Goal: Task Accomplishment & Management: Use online tool/utility

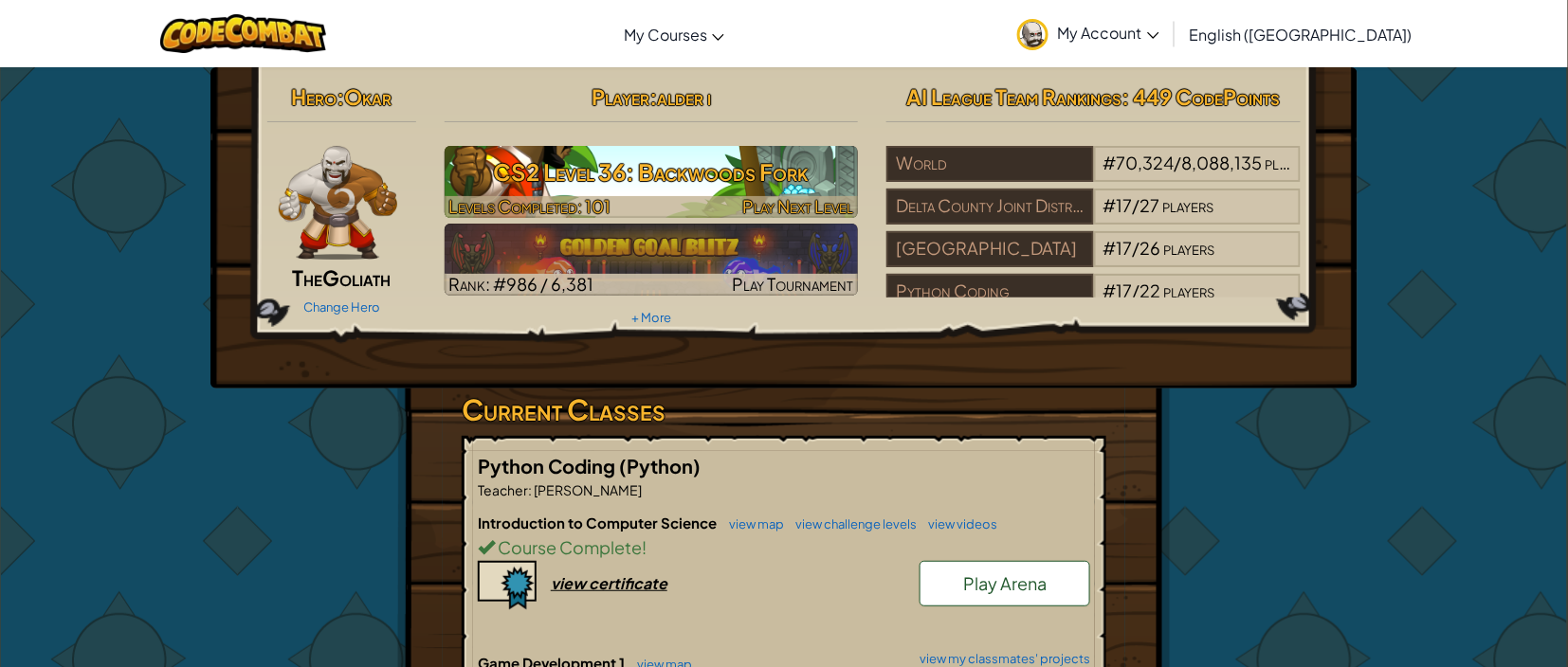
click at [631, 180] on h3 "CS2 Level 36: Backwoods Fork" at bounding box center [651, 172] width 414 height 43
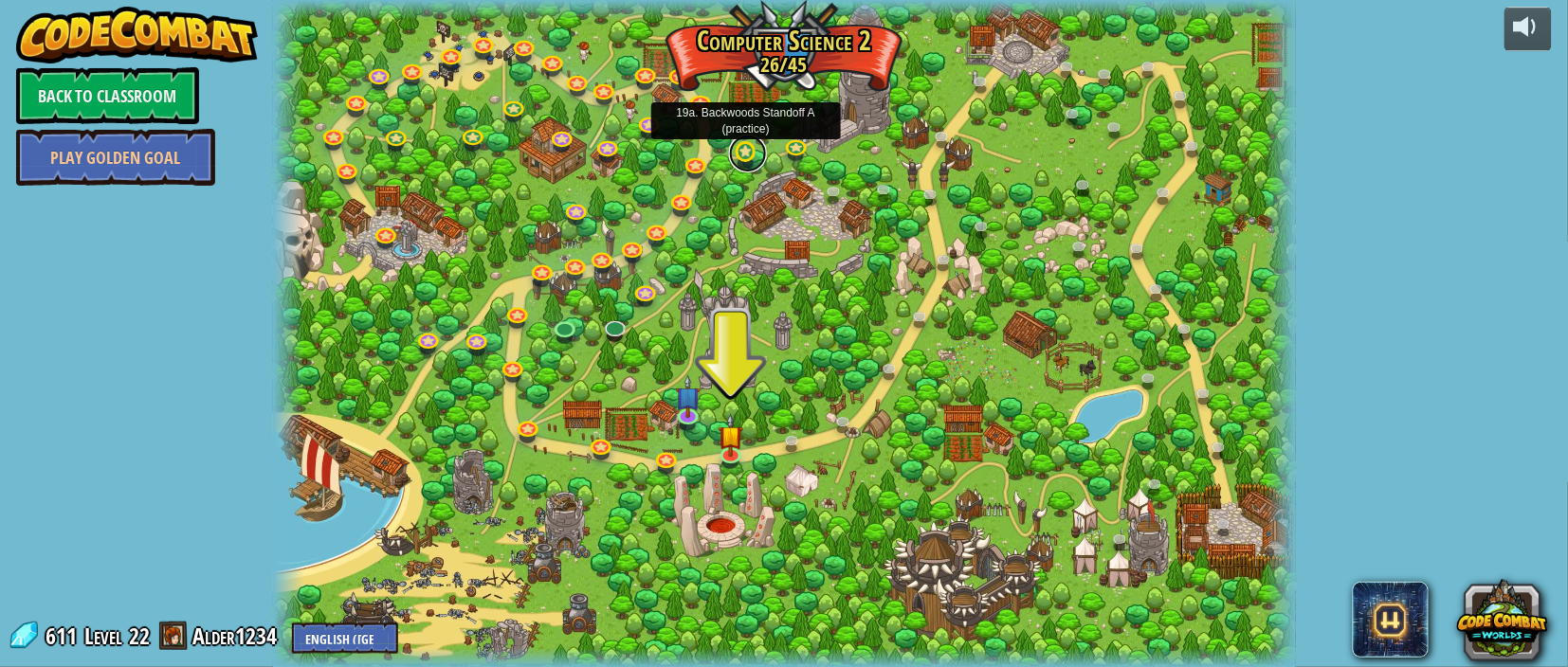
click at [740, 163] on link at bounding box center [748, 154] width 38 height 38
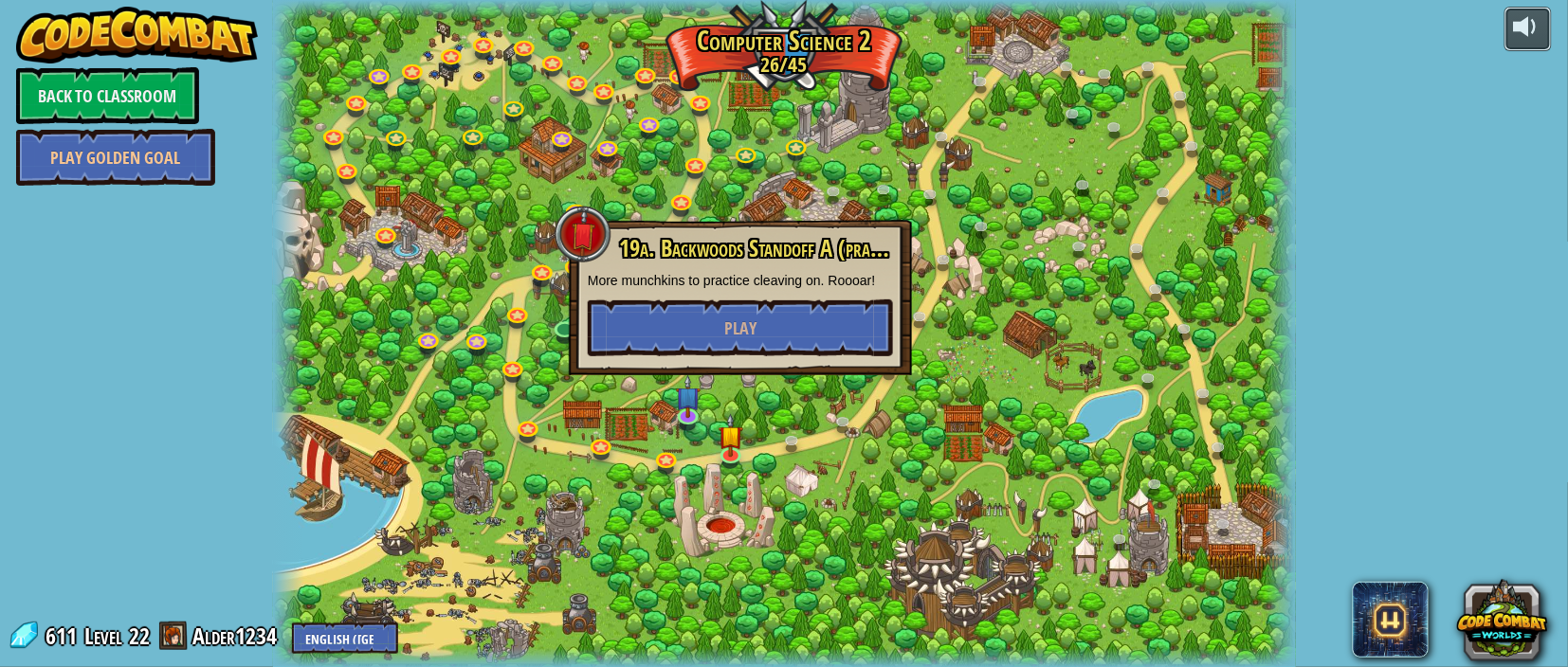
drag, startPoint x: 1544, startPoint y: 27, endPoint x: 1428, endPoint y: -42, distance: 135.0
click at [1428, 0] on html "powered by Back to Classroom Play Golden Goal 8. Picnic Buster Protect the picn…" at bounding box center [784, 0] width 1568 height 0
click at [784, 331] on button "Play" at bounding box center [740, 328] width 306 height 57
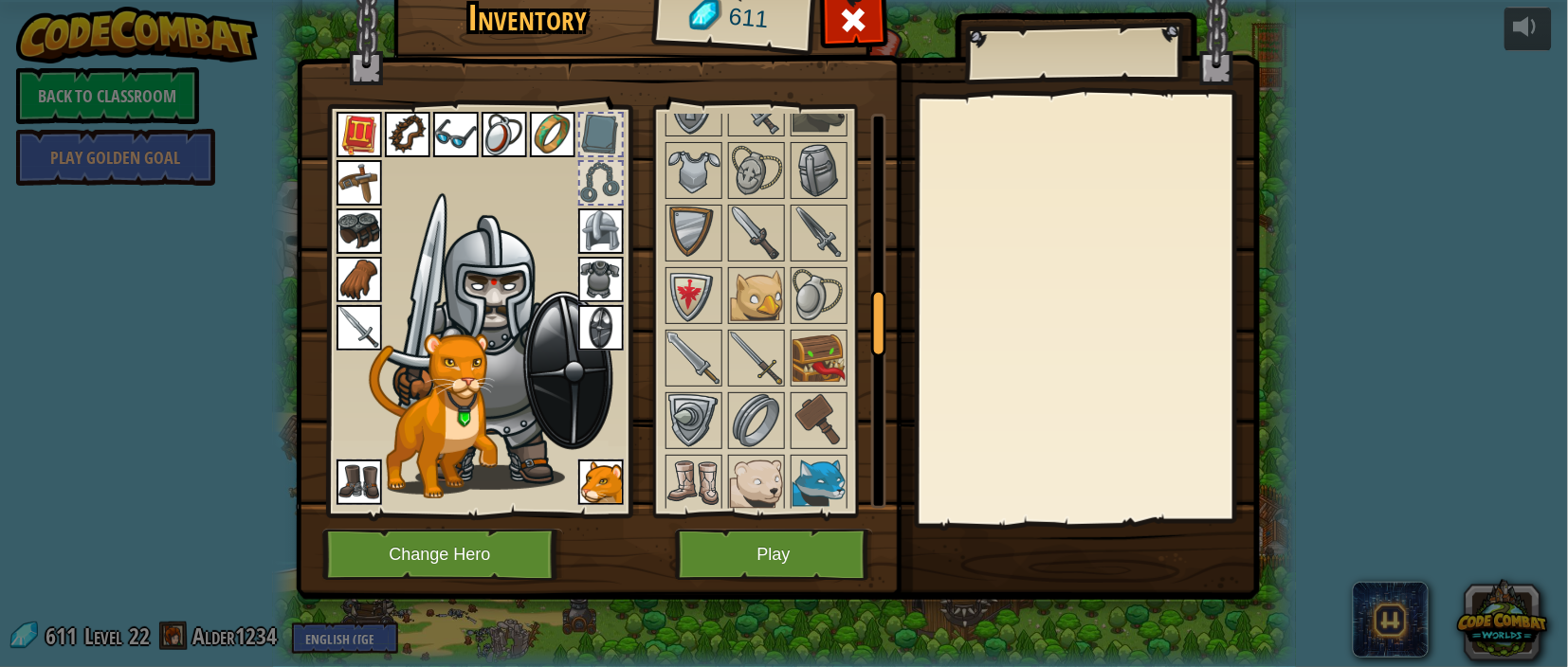
scroll to position [1105, 0]
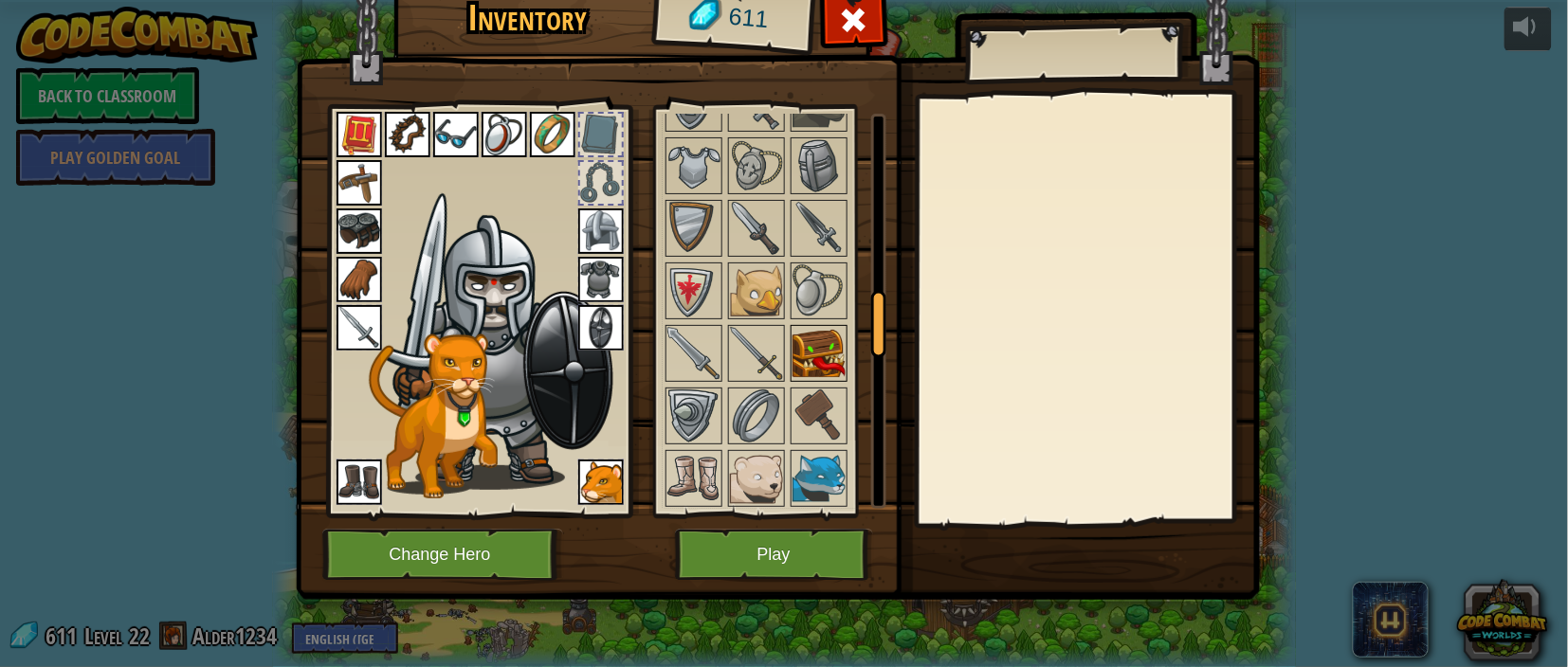
click at [811, 363] on img at bounding box center [819, 354] width 53 height 53
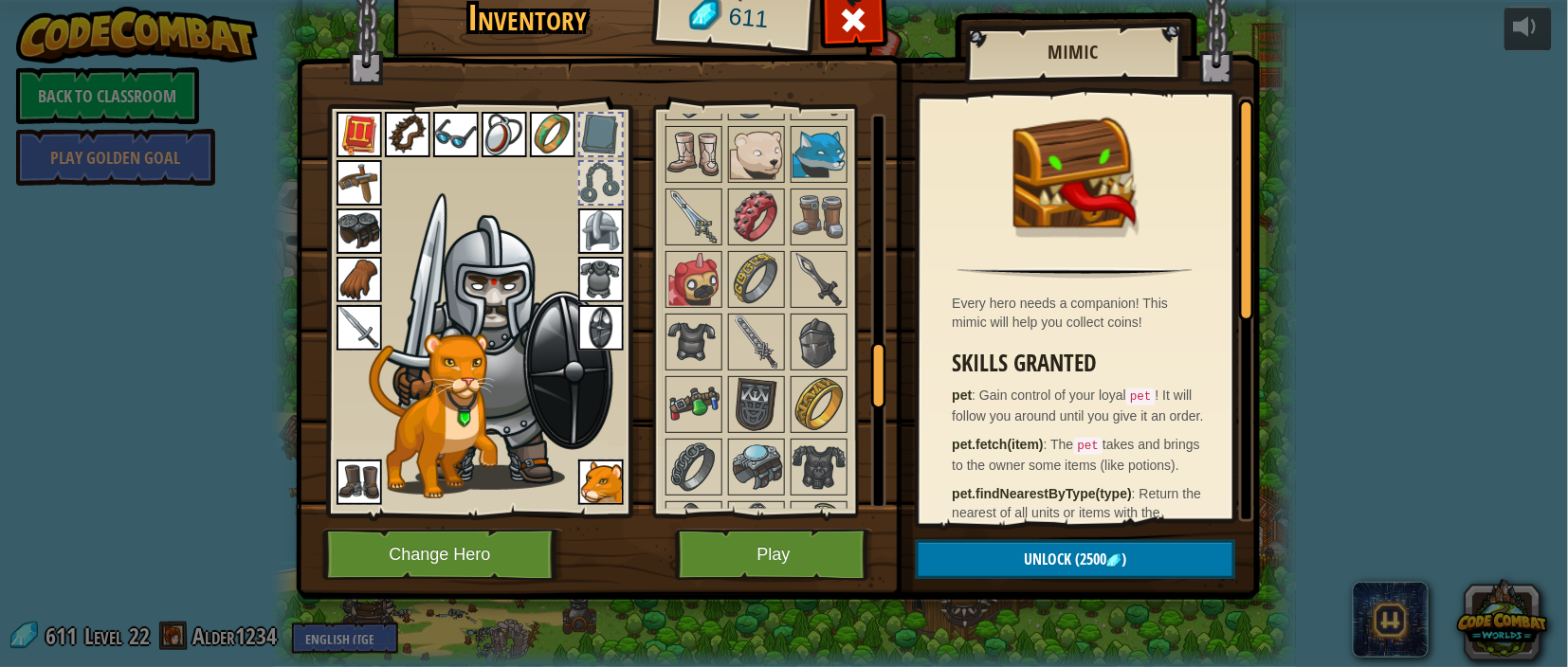
scroll to position [1432, 0]
click at [831, 338] on img at bounding box center [819, 340] width 53 height 53
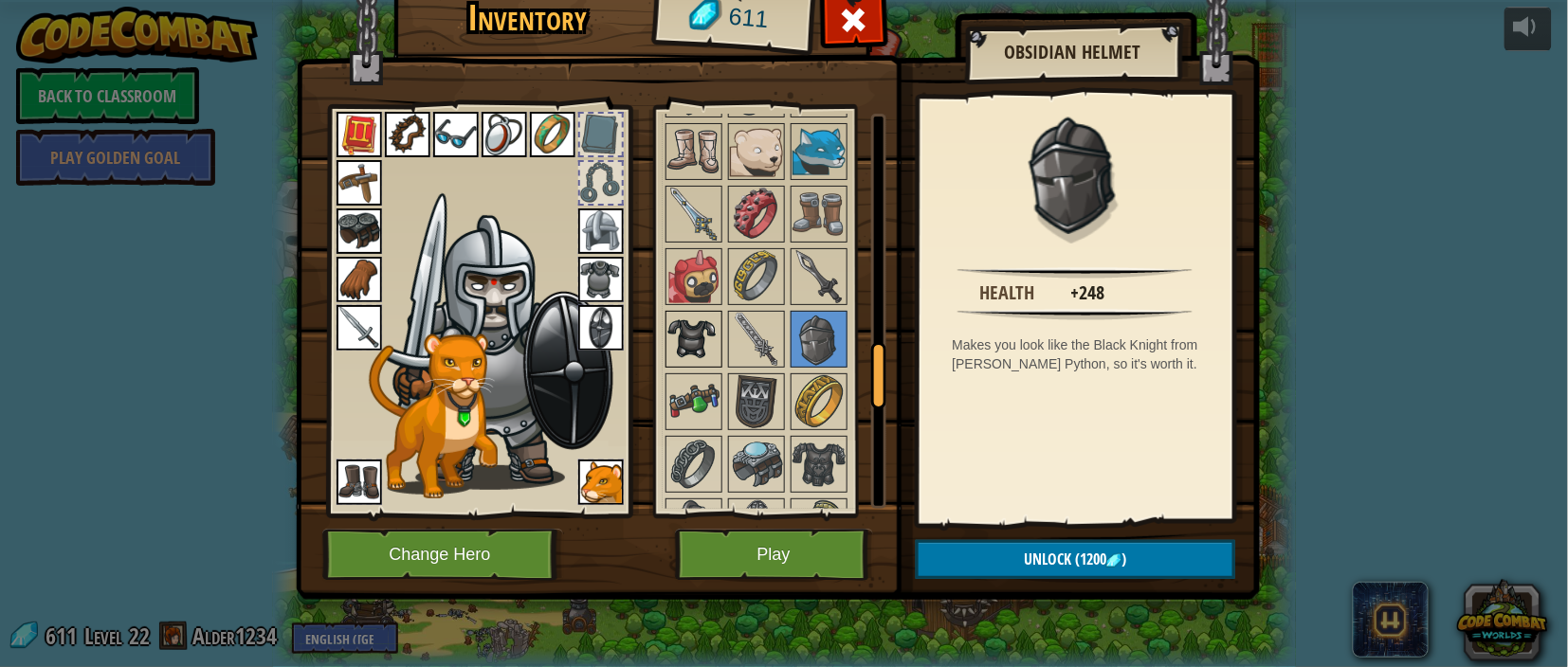
click at [681, 353] on img at bounding box center [694, 340] width 53 height 53
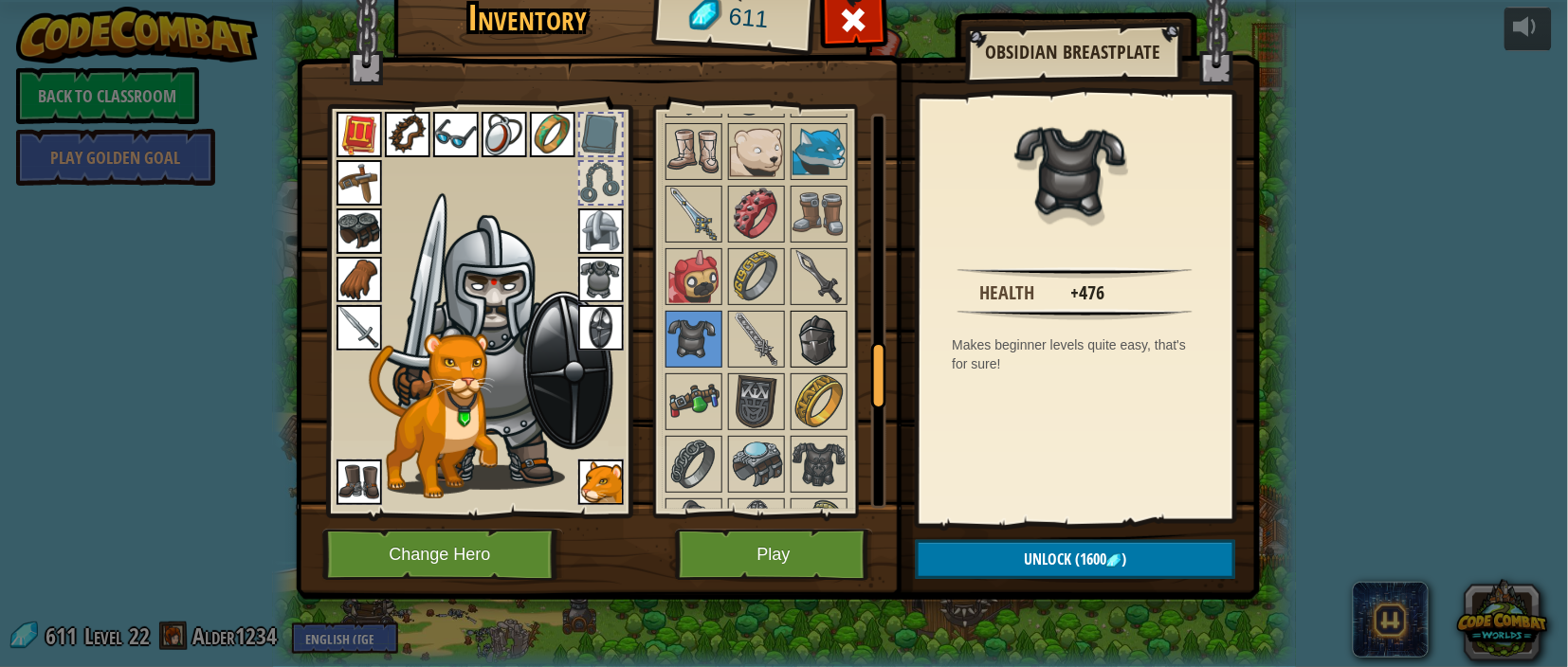
click at [814, 362] on img at bounding box center [819, 340] width 53 height 53
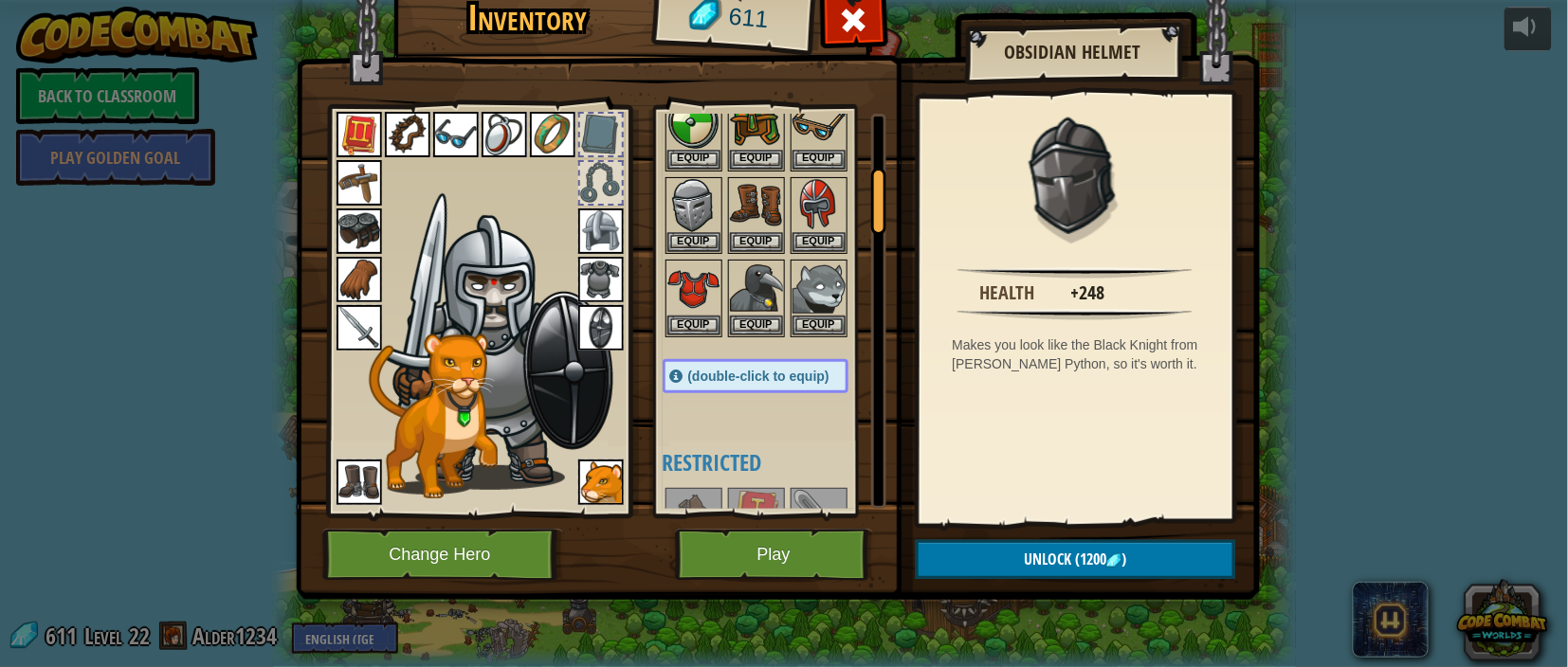
scroll to position [316, 0]
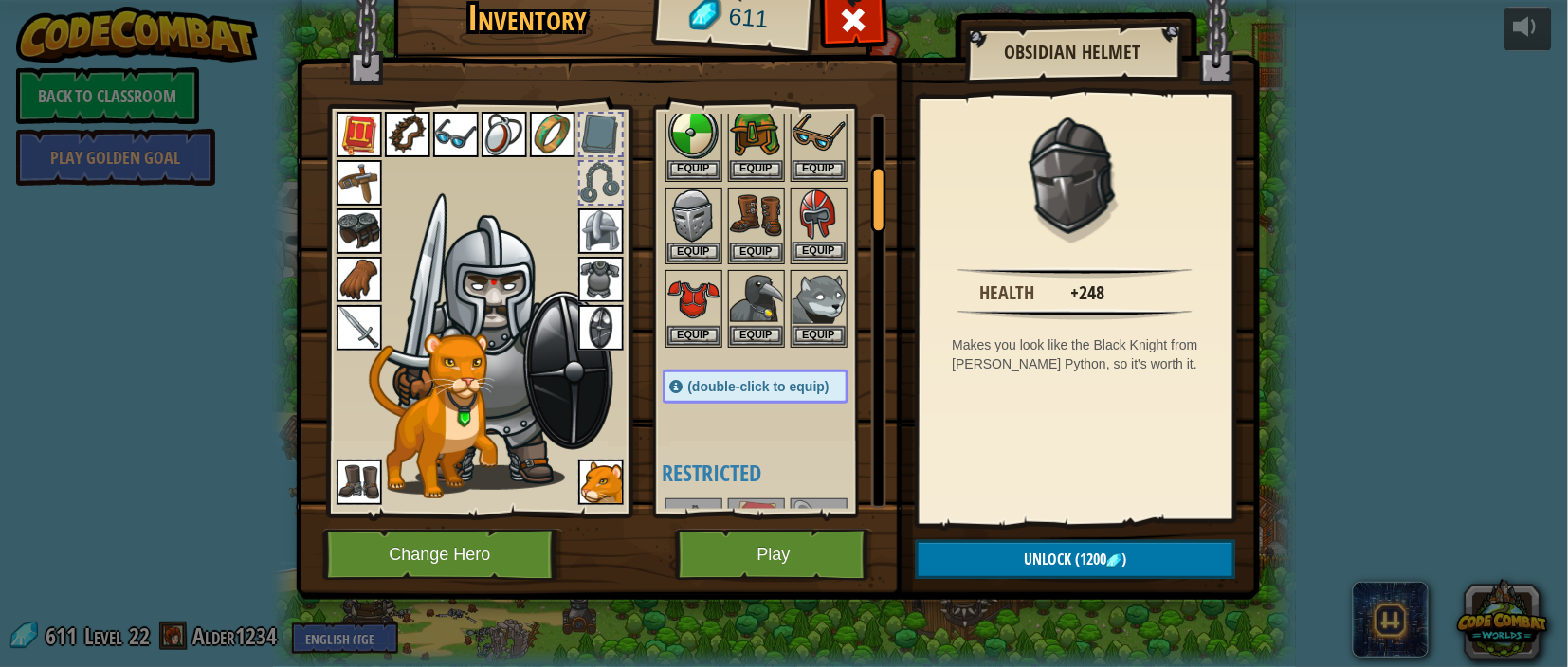
click at [830, 226] on img at bounding box center [819, 216] width 53 height 53
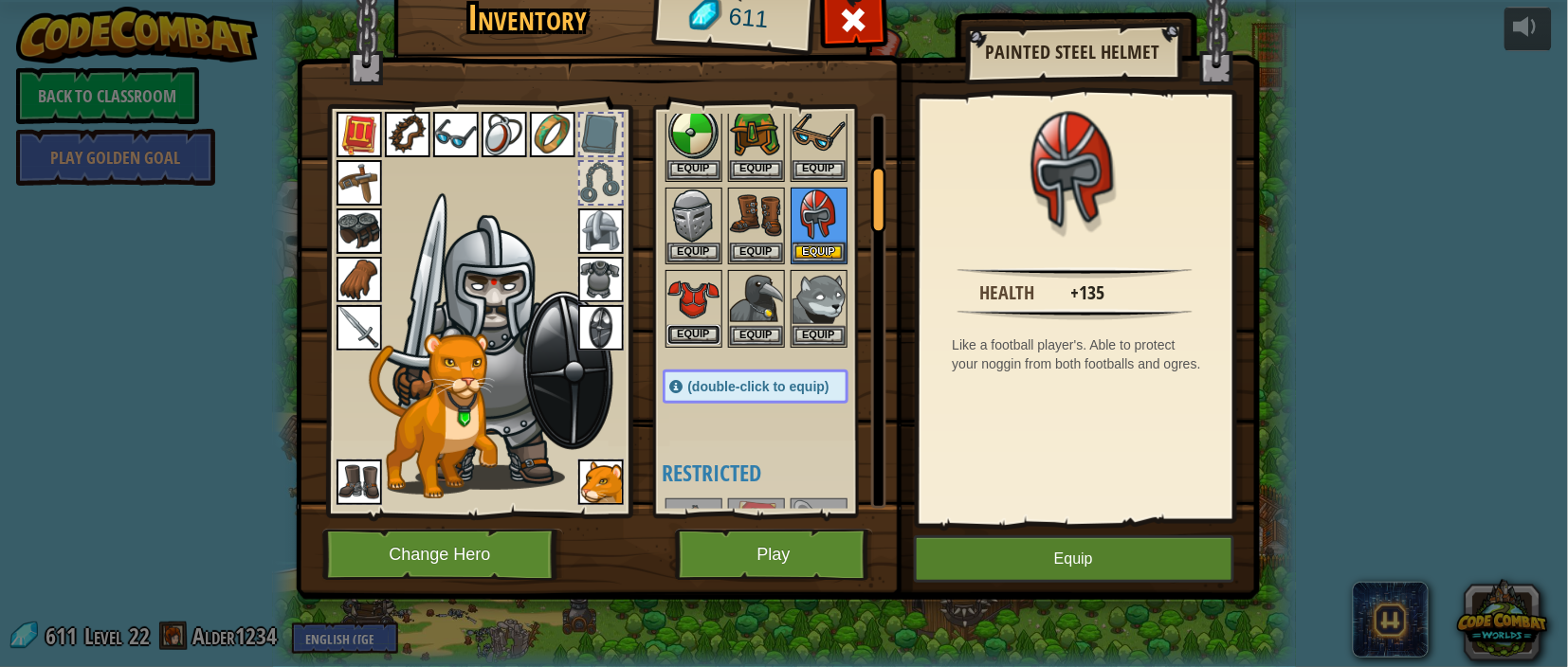
click at [676, 325] on button "Equip" at bounding box center [694, 335] width 53 height 20
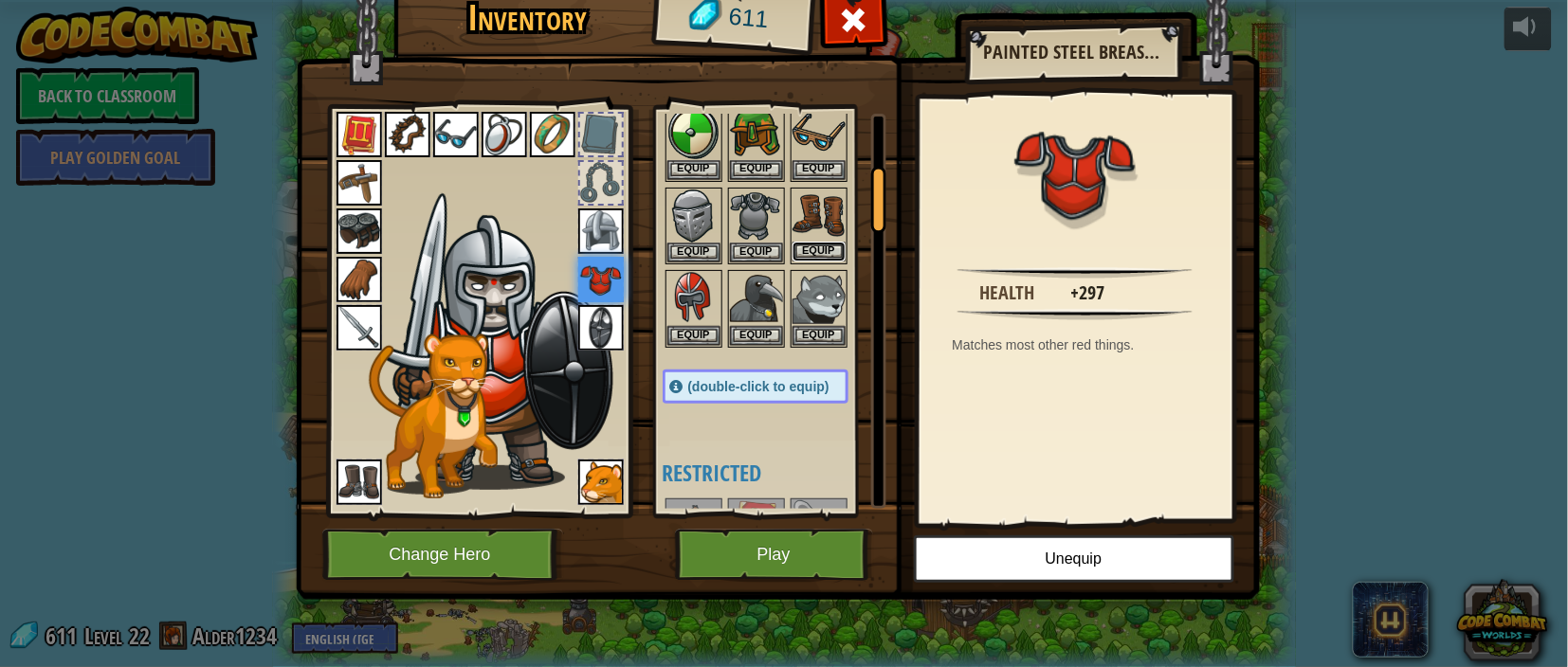
click at [809, 256] on button "Equip" at bounding box center [819, 251] width 53 height 20
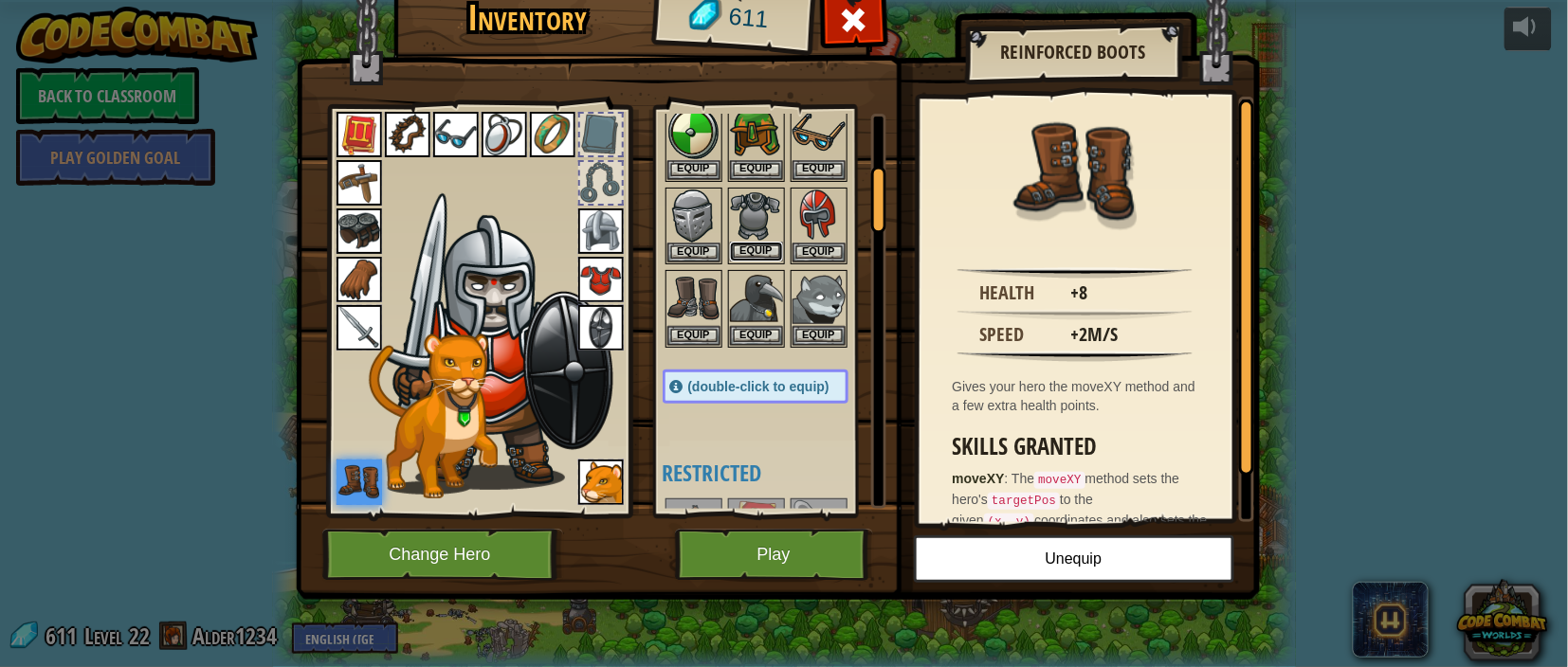
click at [761, 257] on button "Equip" at bounding box center [756, 251] width 53 height 20
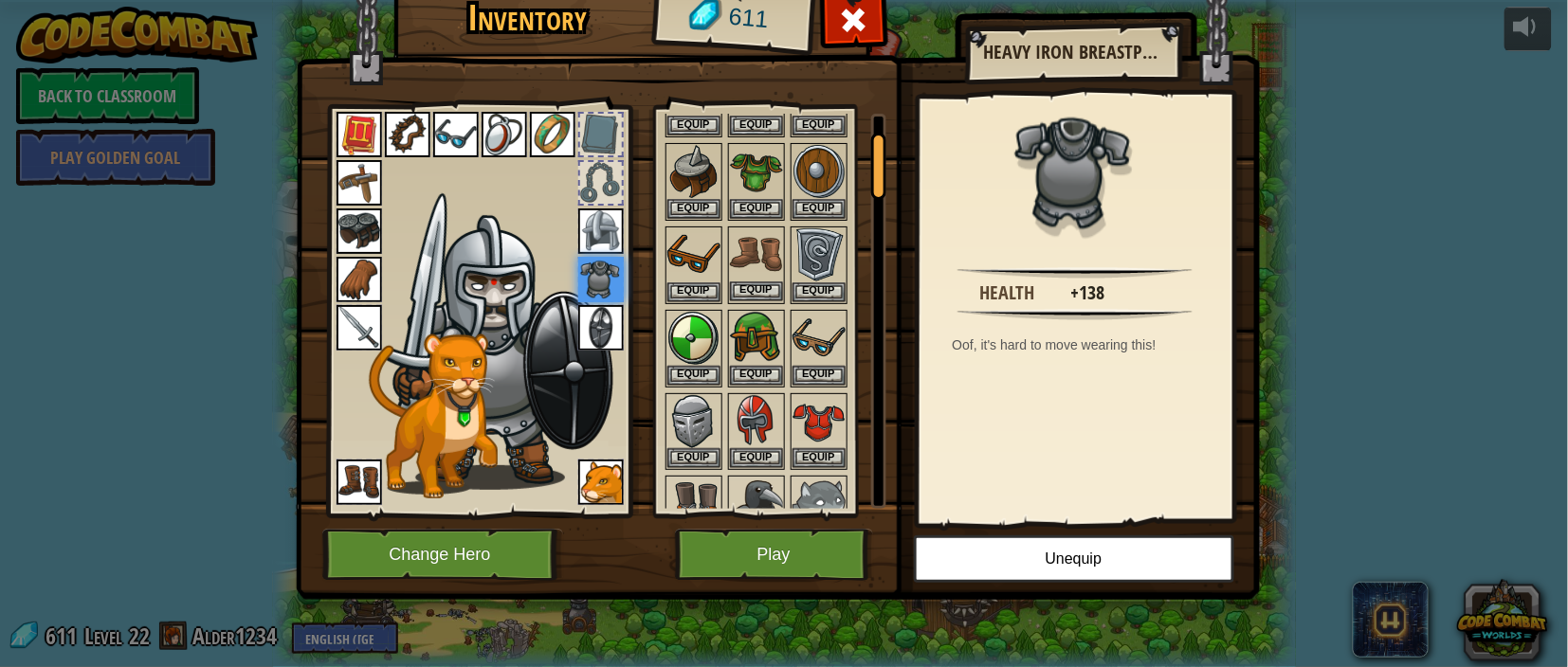
scroll to position [0, 0]
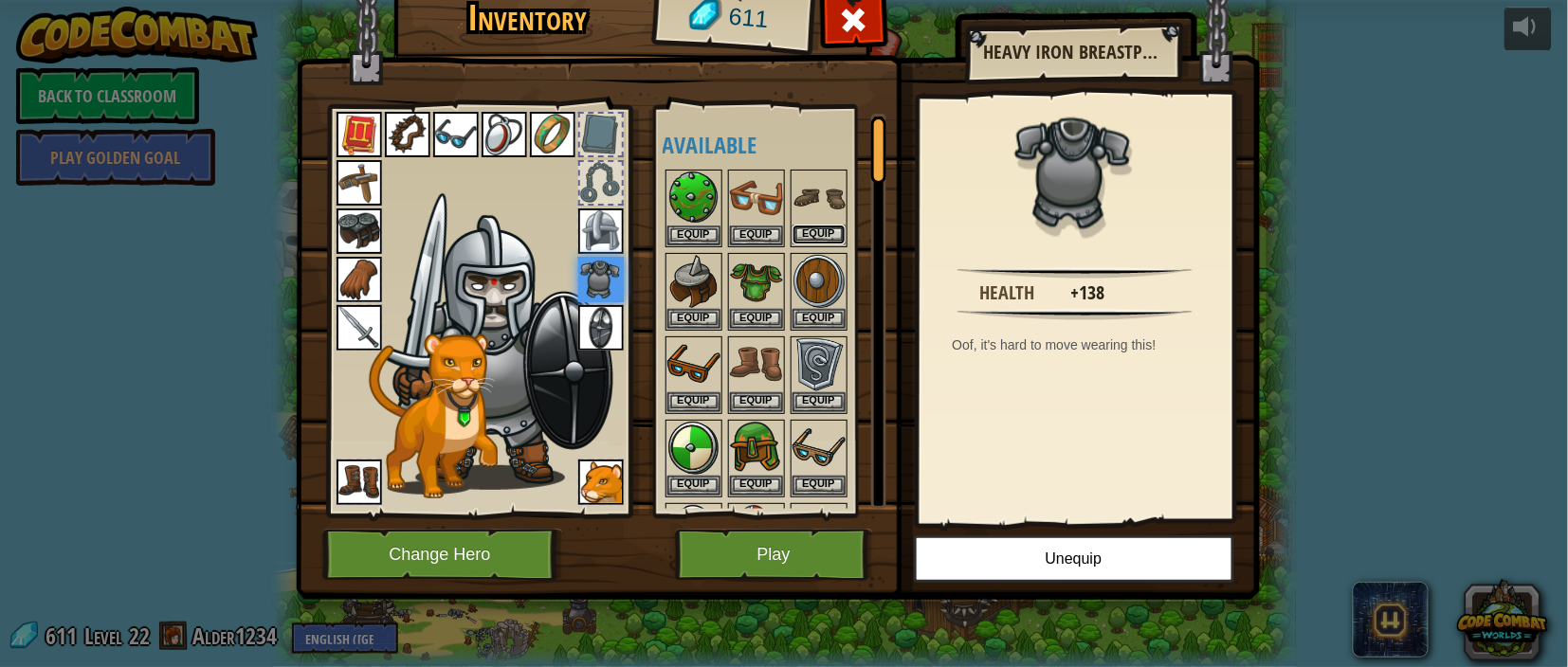
click at [812, 233] on button "Equip" at bounding box center [819, 234] width 53 height 20
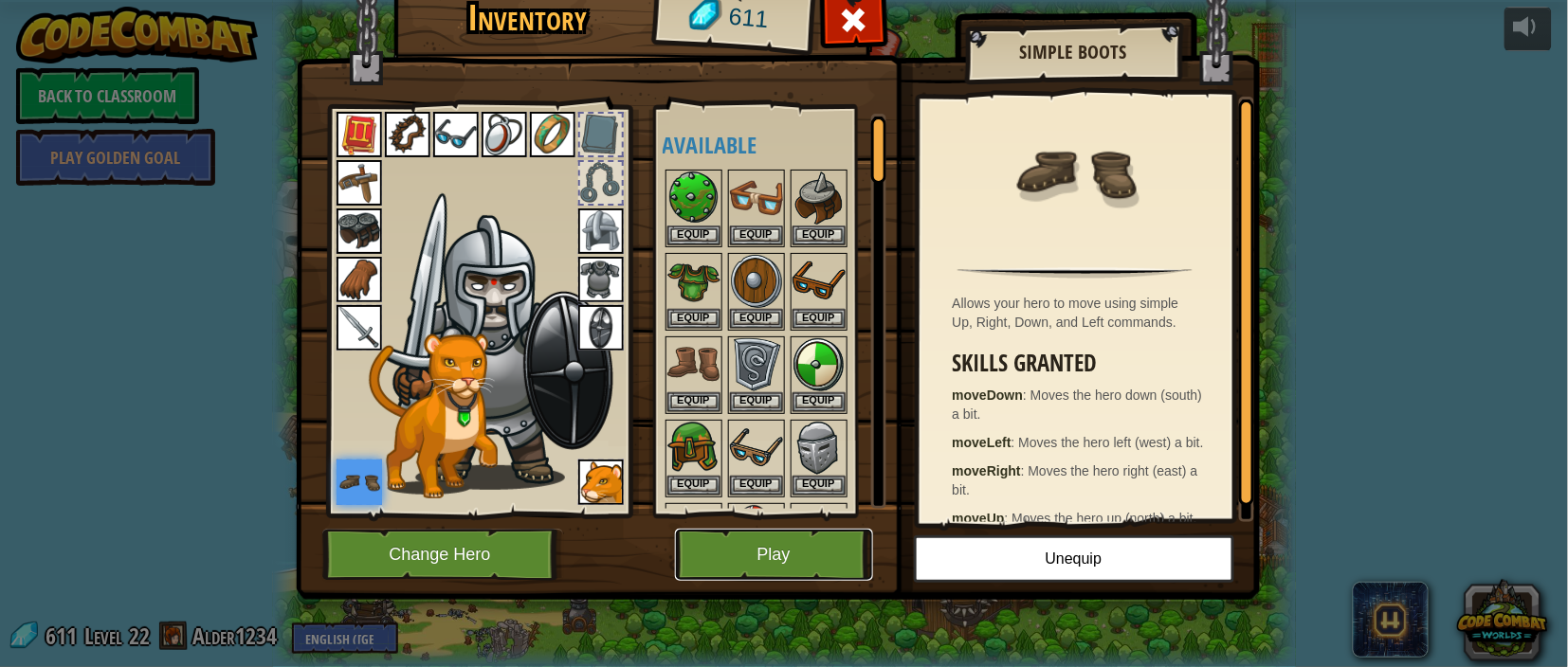
click at [835, 543] on button "Play" at bounding box center [774, 554] width 198 height 52
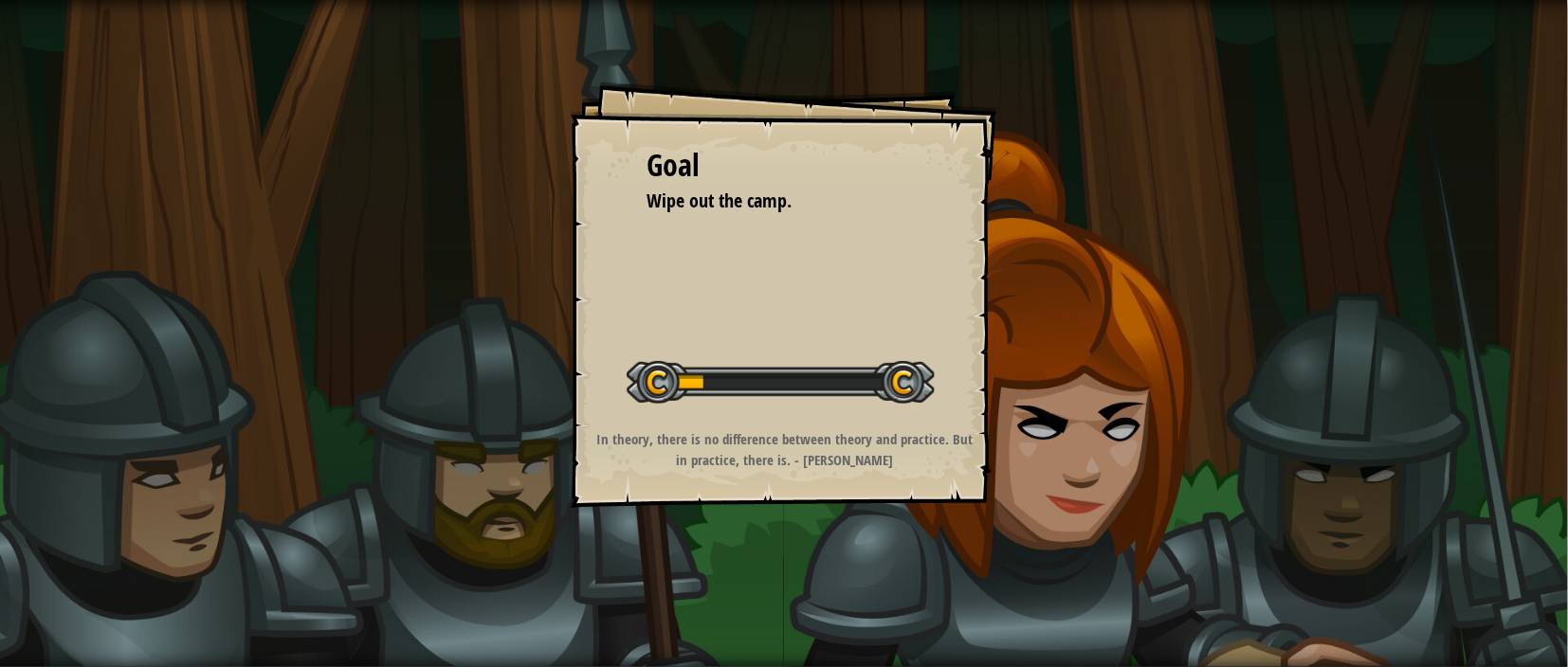
click at [846, 539] on div "Goal Wipe out the camp. Start Level Error loading from server. Try refreshing t…" at bounding box center [784, 333] width 1568 height 667
click at [889, 171] on div "Goal" at bounding box center [784, 166] width 275 height 44
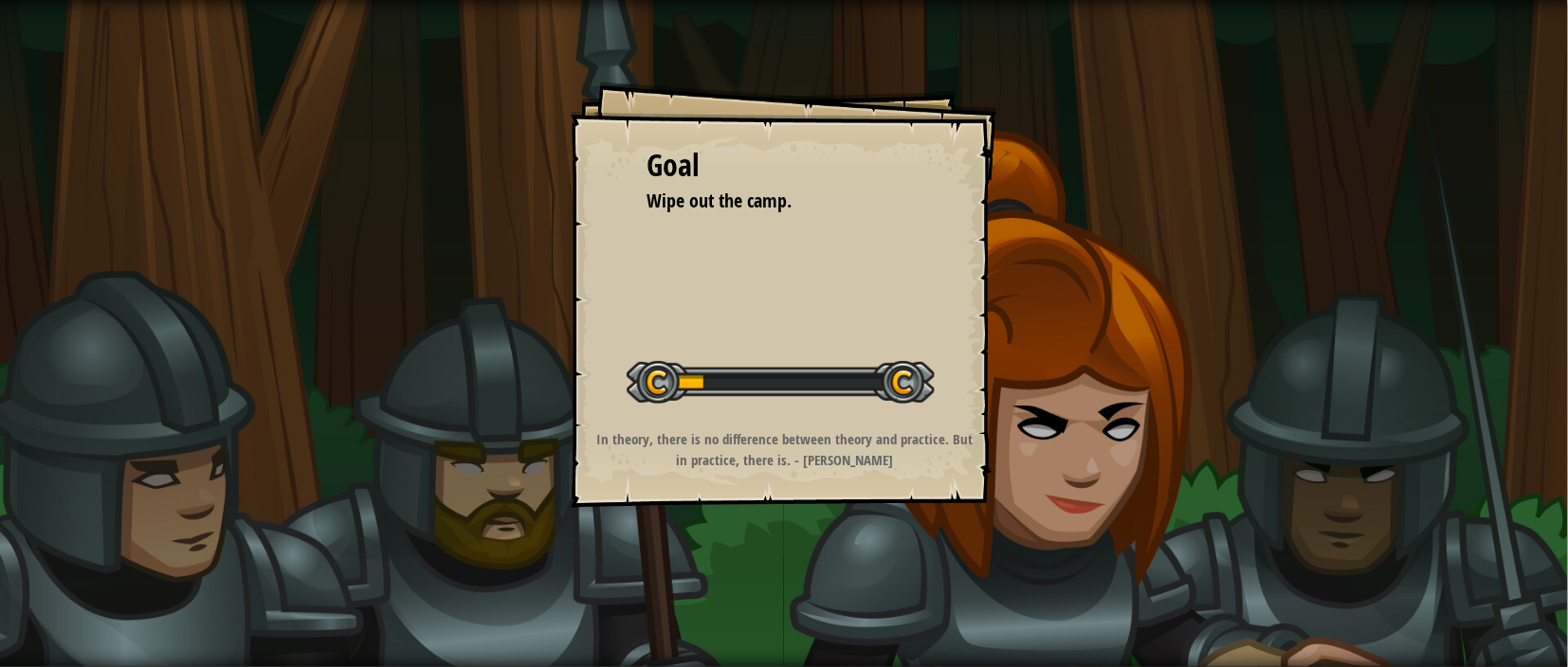
click at [916, 177] on div "Goal" at bounding box center [784, 166] width 275 height 44
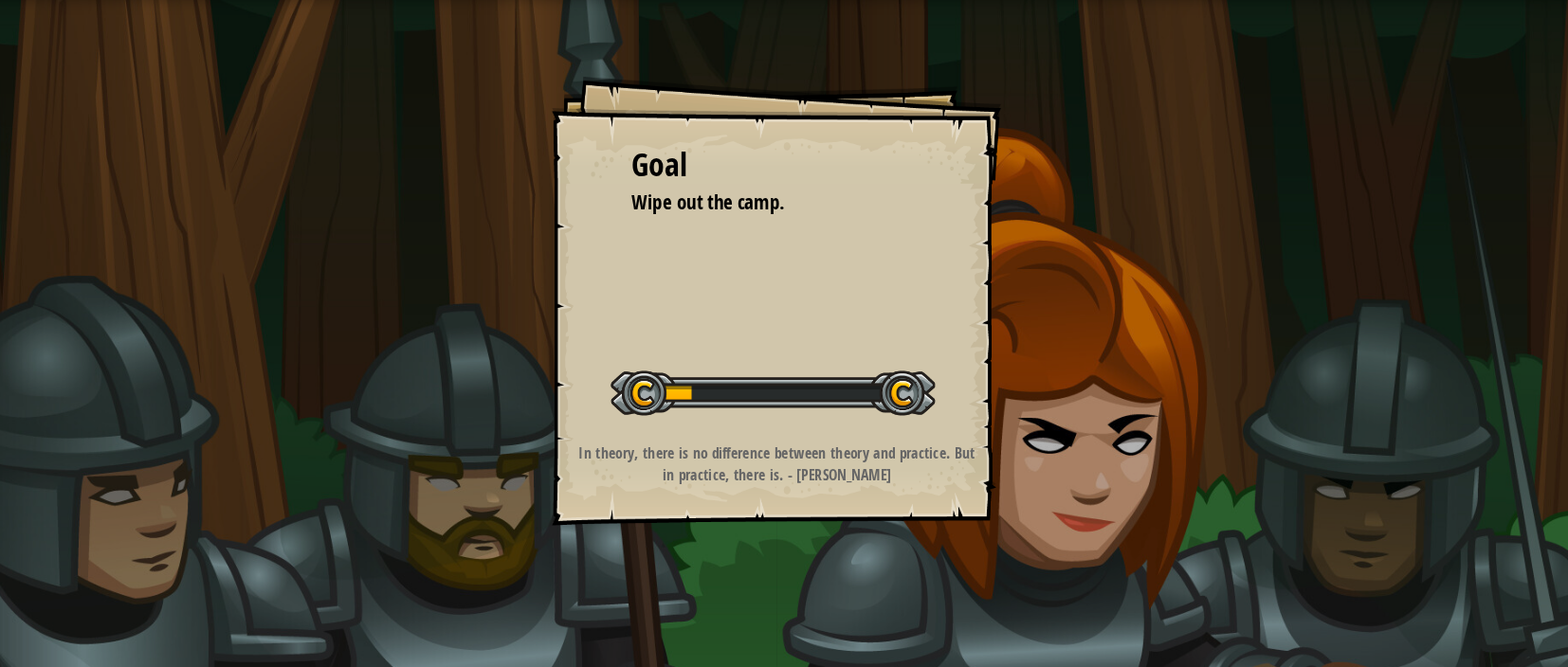
click at [916, 177] on div "Goal" at bounding box center [784, 166] width 275 height 44
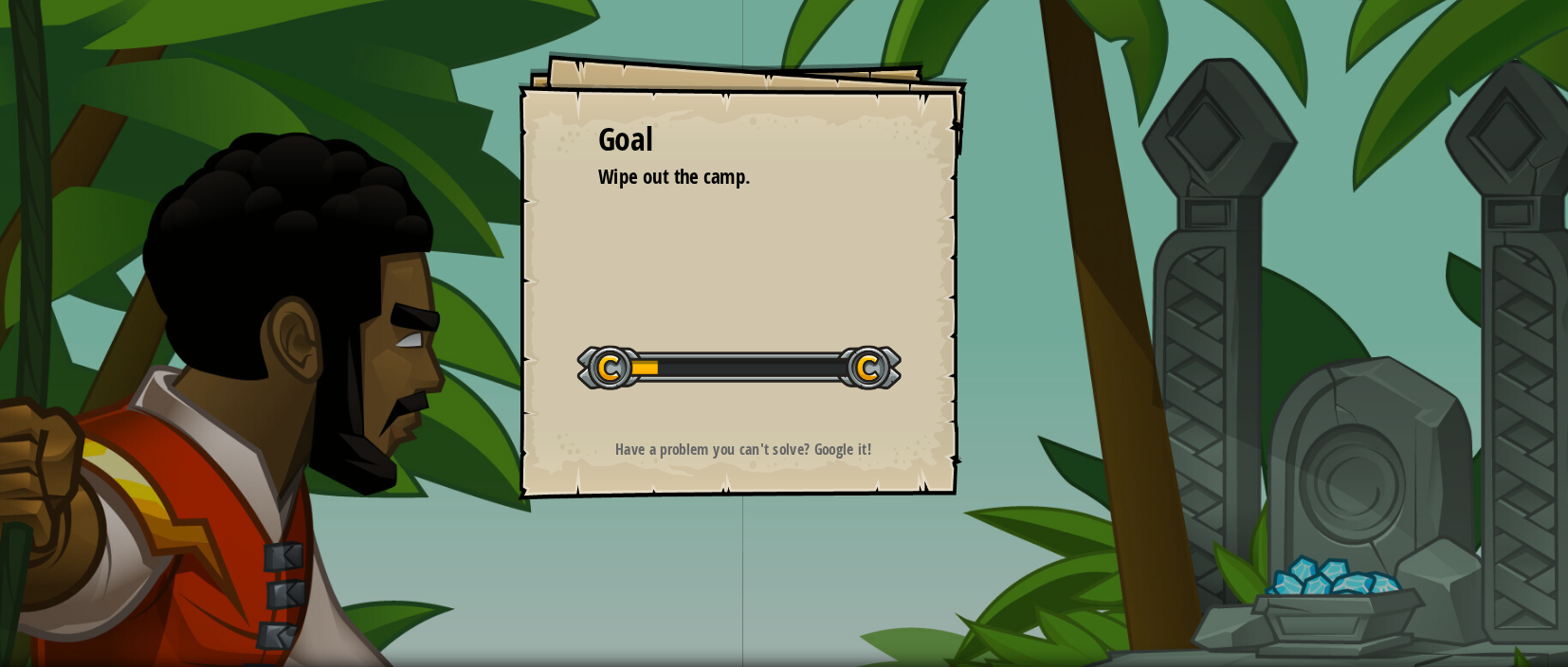
click at [335, 584] on div "Goal Wipe out the camp. Start Level Error loading from server. Try refreshing t…" at bounding box center [784, 333] width 1568 height 667
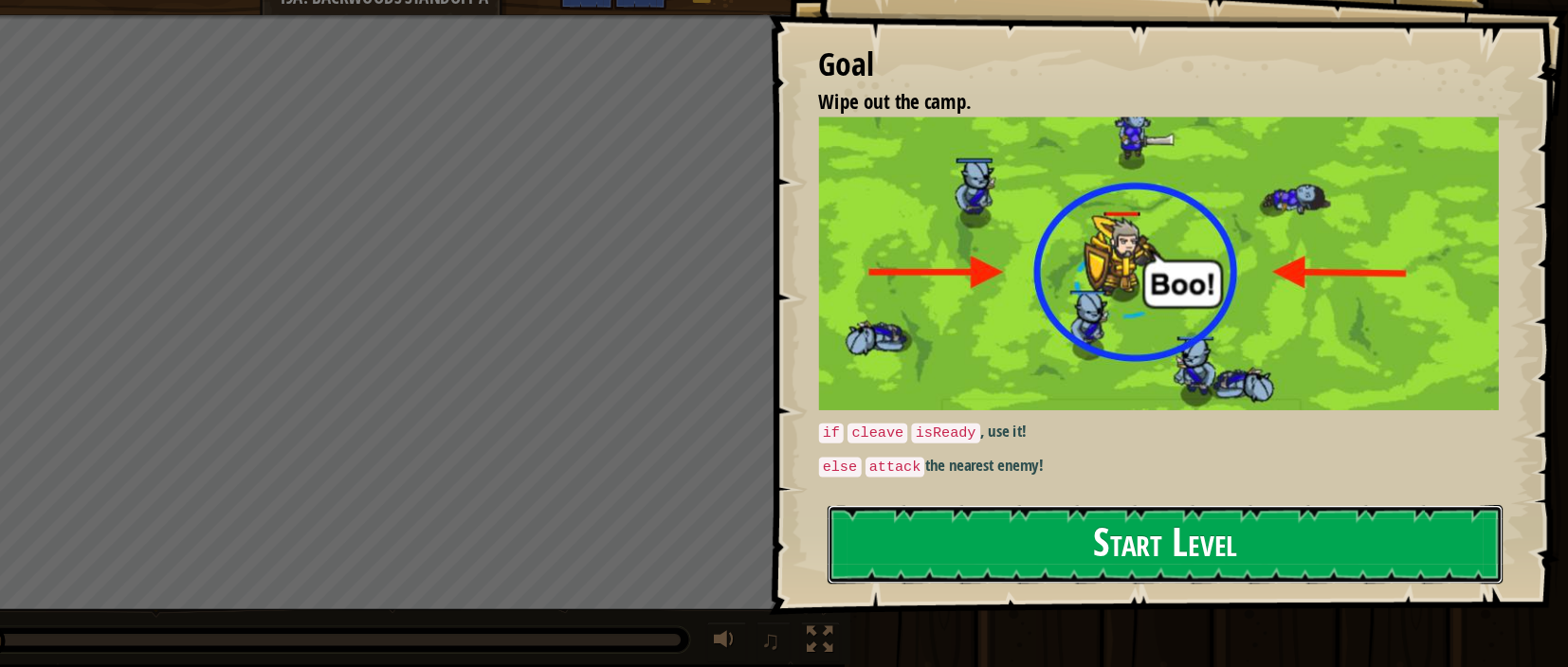
click at [1253, 546] on button "Start Level" at bounding box center [1185, 549] width 641 height 75
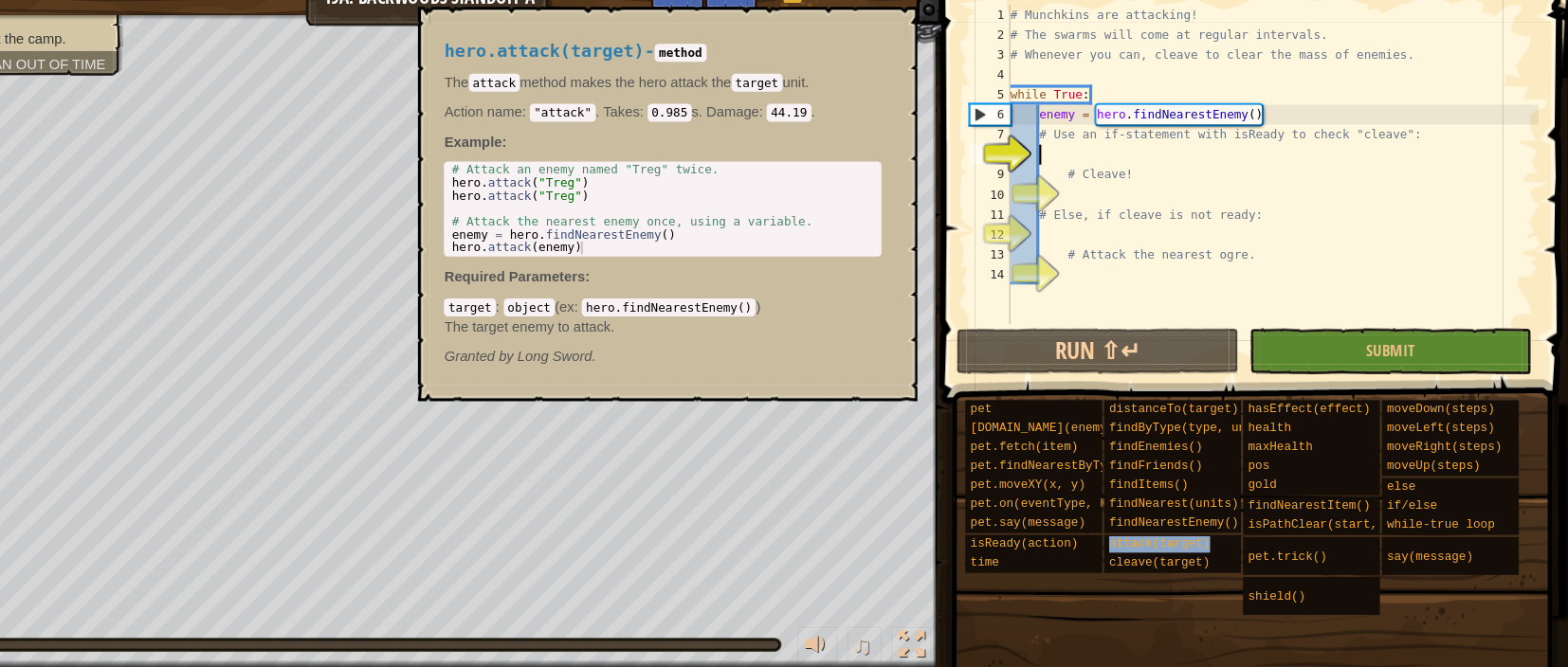
click at [1253, 546] on div "attack(target)" at bounding box center [1204, 549] width 157 height 18
click at [79, 621] on div "♫" at bounding box center [486, 640] width 973 height 57
click at [929, 62] on button "×" at bounding box center [929, 62] width 15 height 27
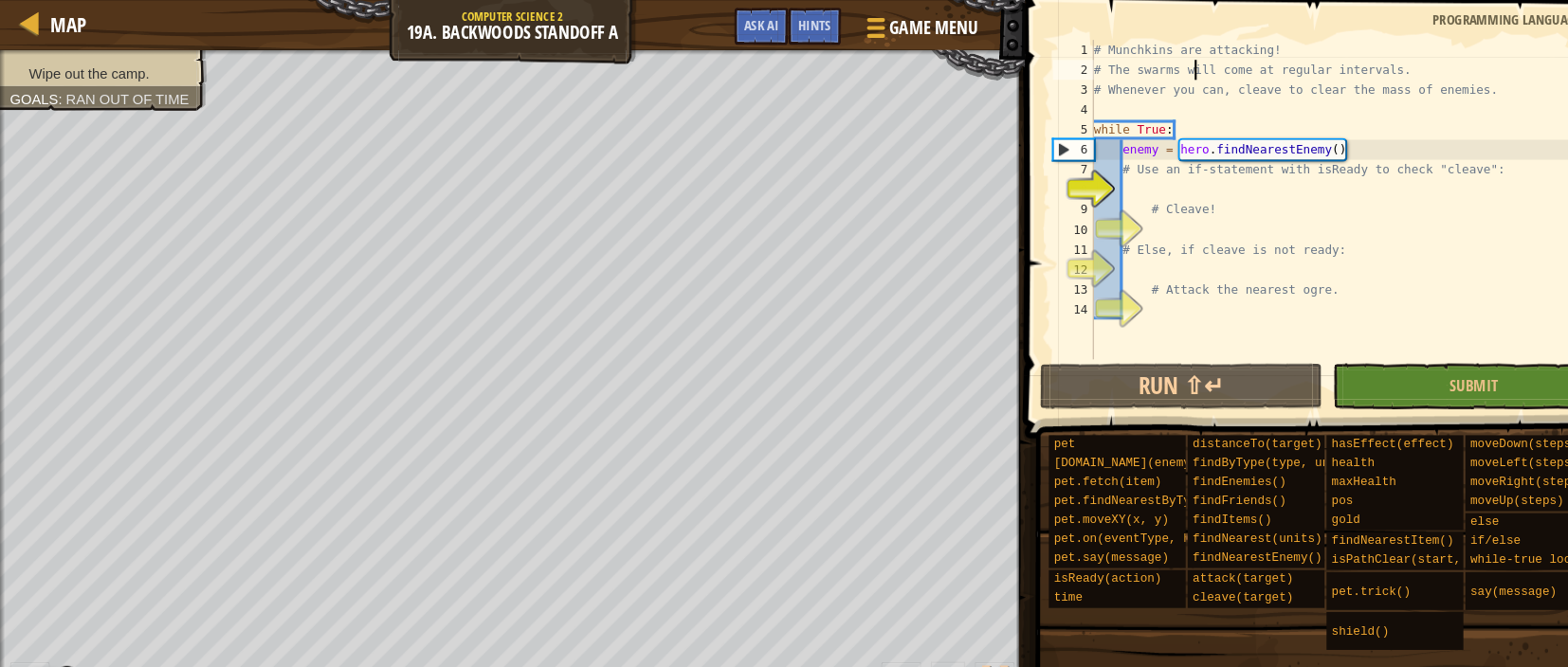
drag, startPoint x: 1136, startPoint y: 60, endPoint x: 999, endPoint y: 232, distance: 219.9
click at [999, 232] on div "1 2 3 4 5 6 7 8 9 10 11 12 13 14 # Munchkins are attacking! # The swarms will c…" at bounding box center [1267, 190] width 544 height 304
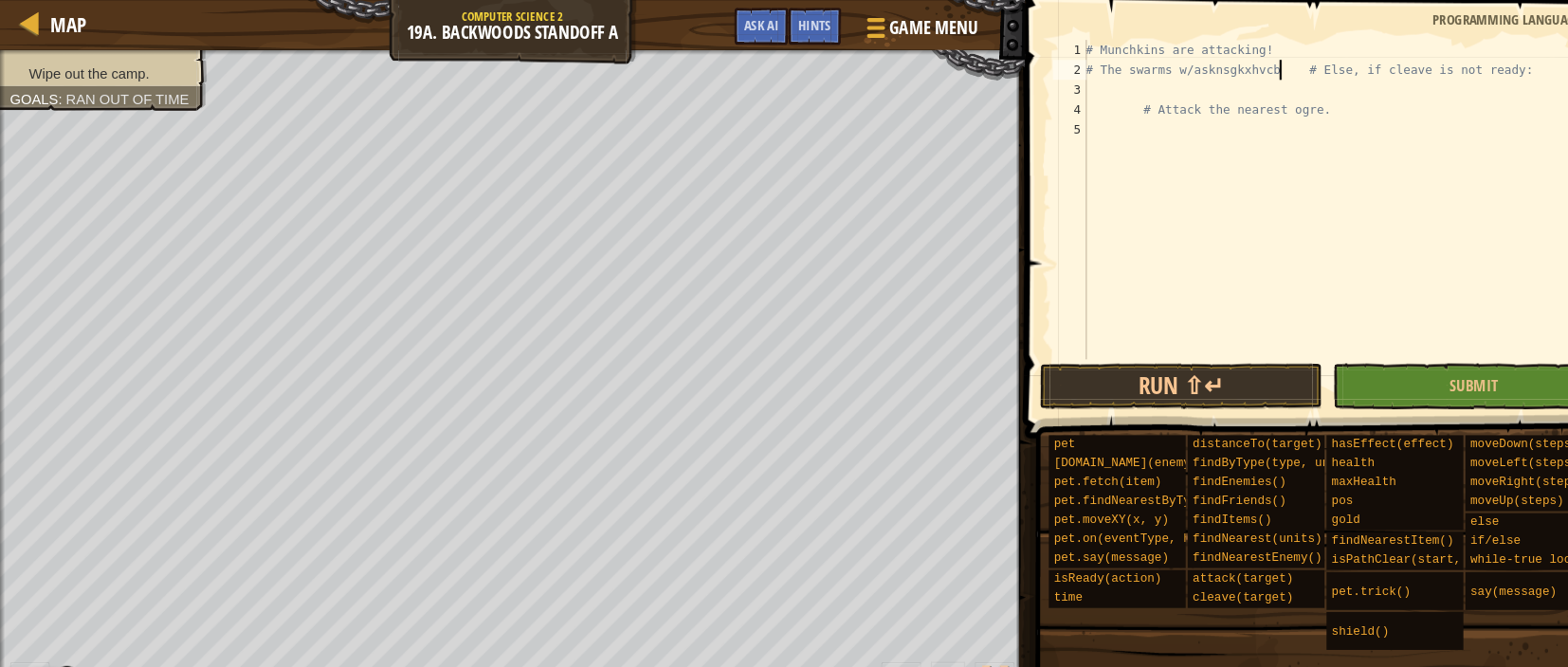
scroll to position [8, 8]
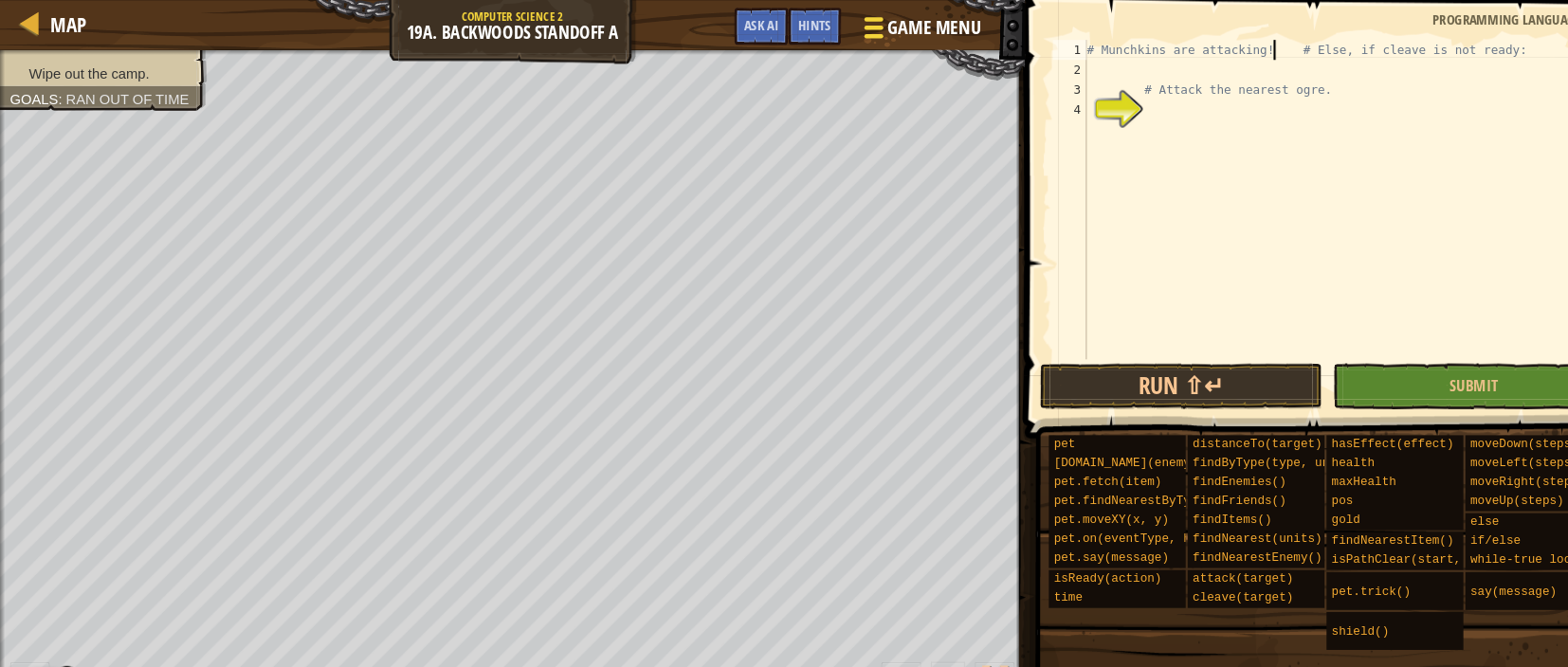
type textarea "# Munchkins are attacking! # Else, if cleave is not ready:"
click at [820, 23] on div at bounding box center [829, 26] width 26 height 28
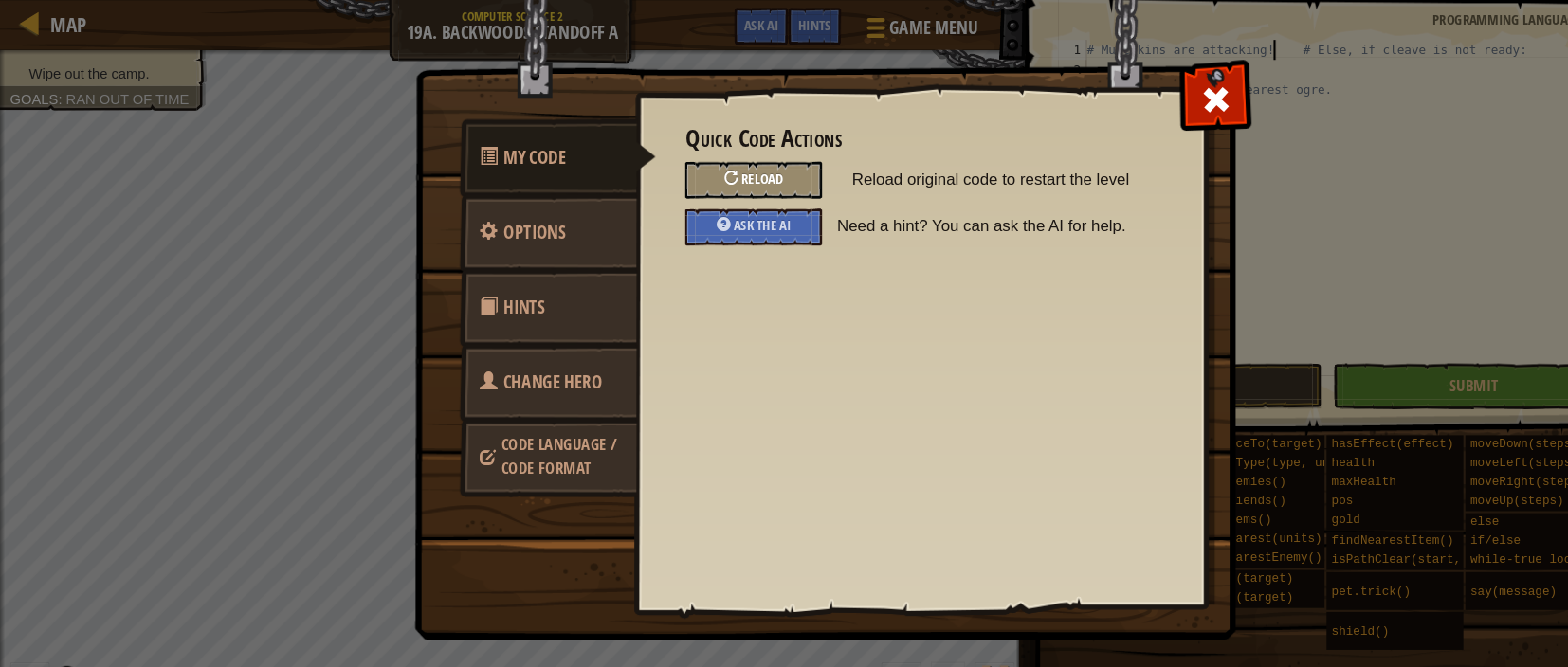
click at [736, 173] on span "Reload" at bounding box center [723, 169] width 40 height 18
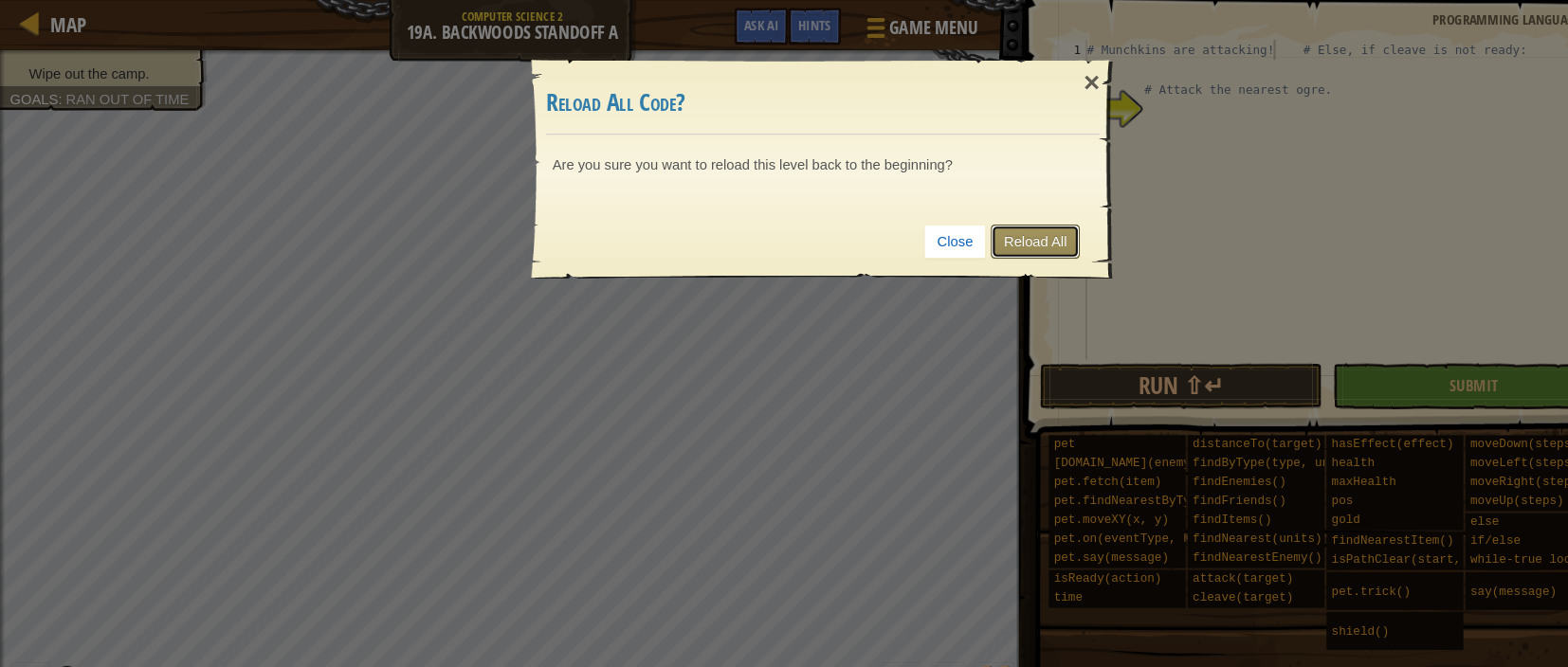
click at [955, 239] on link "Reload All" at bounding box center [982, 230] width 84 height 32
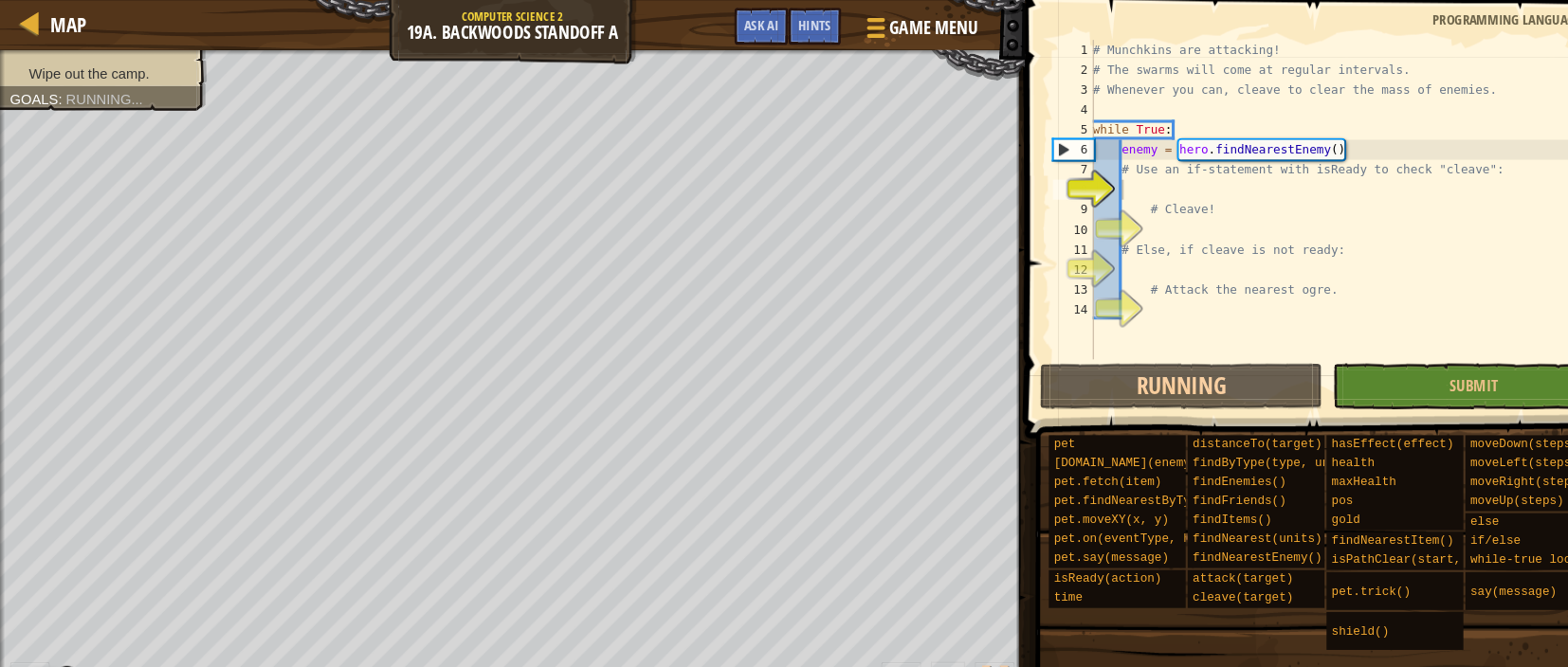
scroll to position [8, 1]
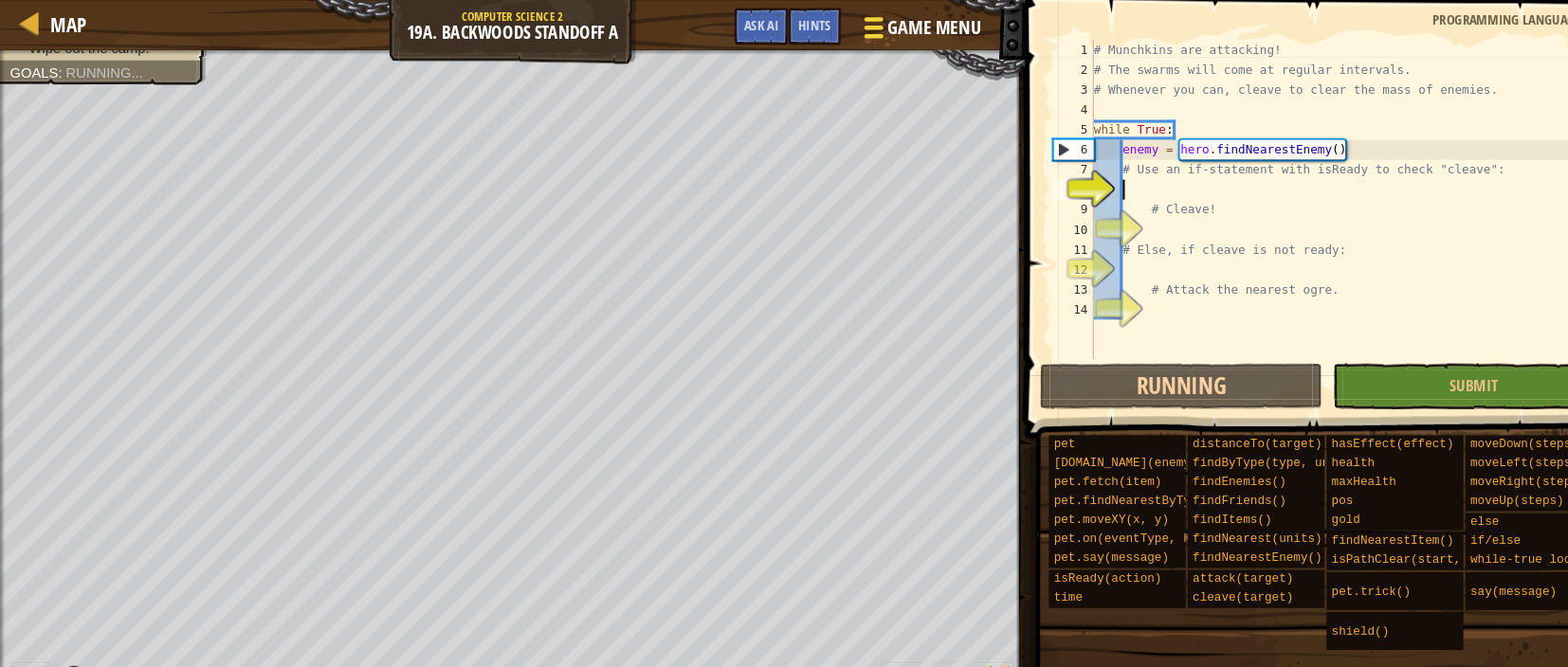
click at [832, 42] on button "Game Menu" at bounding box center [873, 29] width 139 height 46
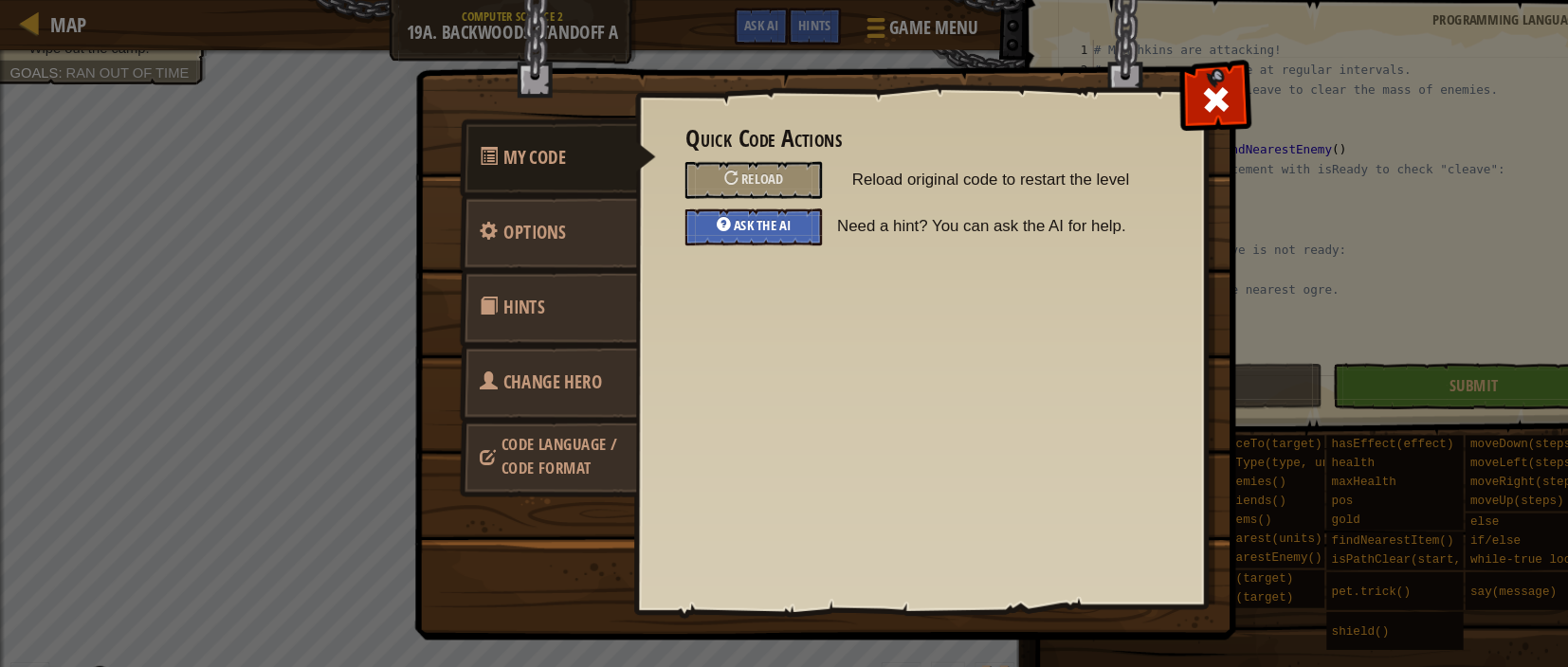
click at [737, 213] on span "Ask the AI" at bounding box center [723, 213] width 54 height 18
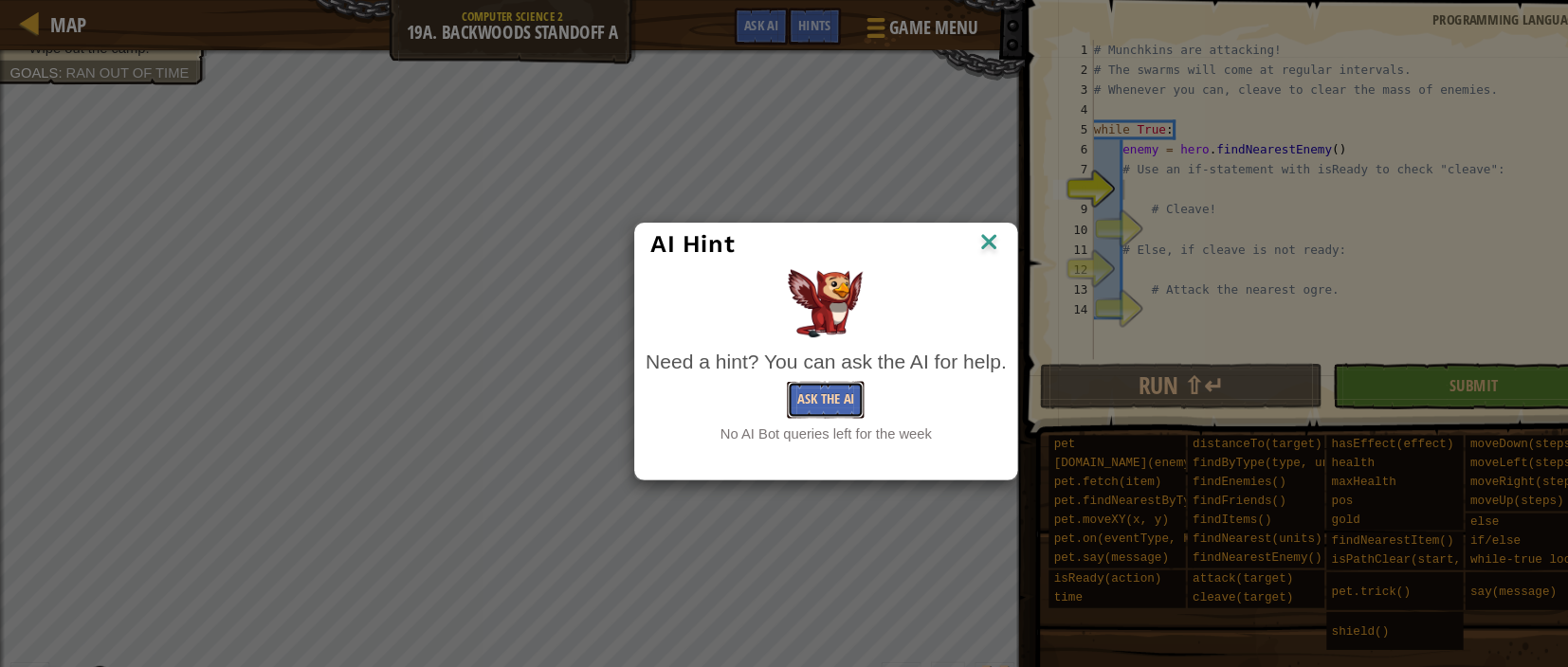
click at [788, 375] on button "Ask the AI" at bounding box center [783, 380] width 73 height 35
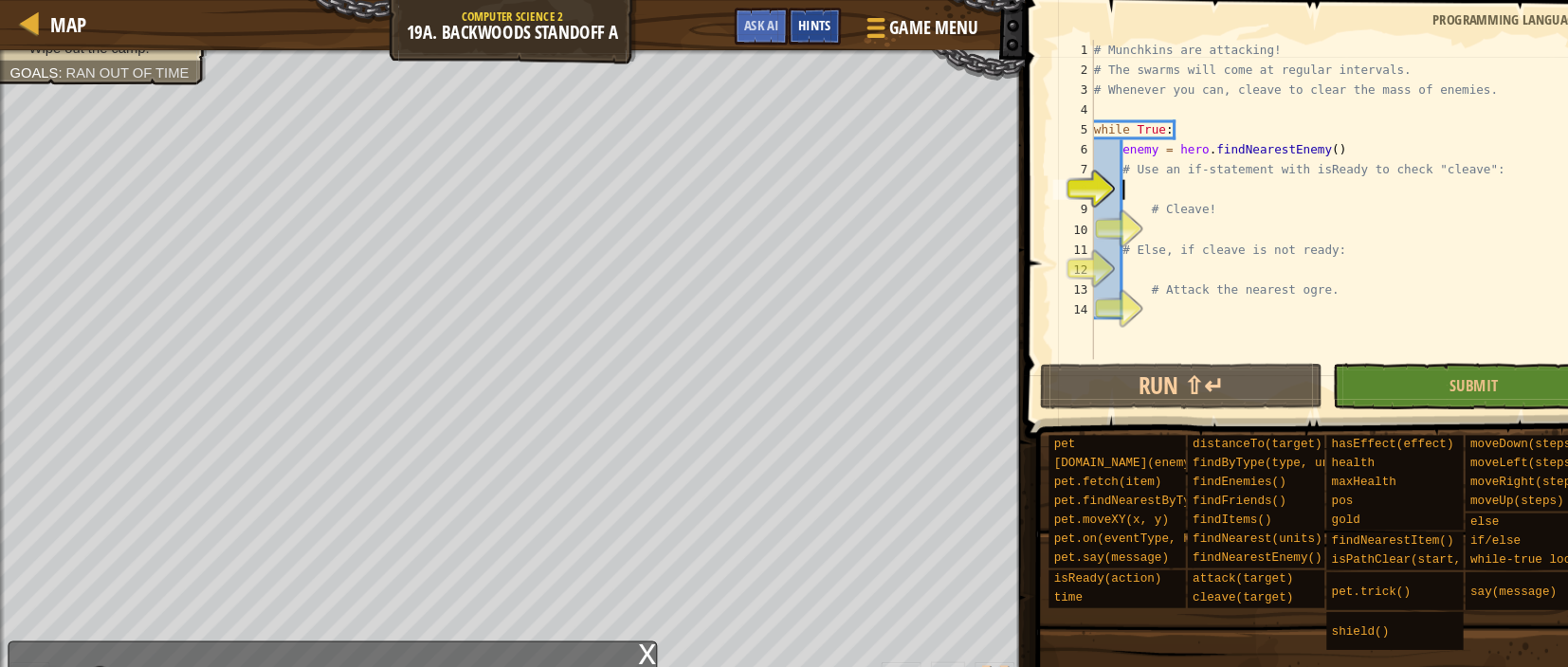
click at [767, 32] on div "Hints" at bounding box center [773, 25] width 50 height 35
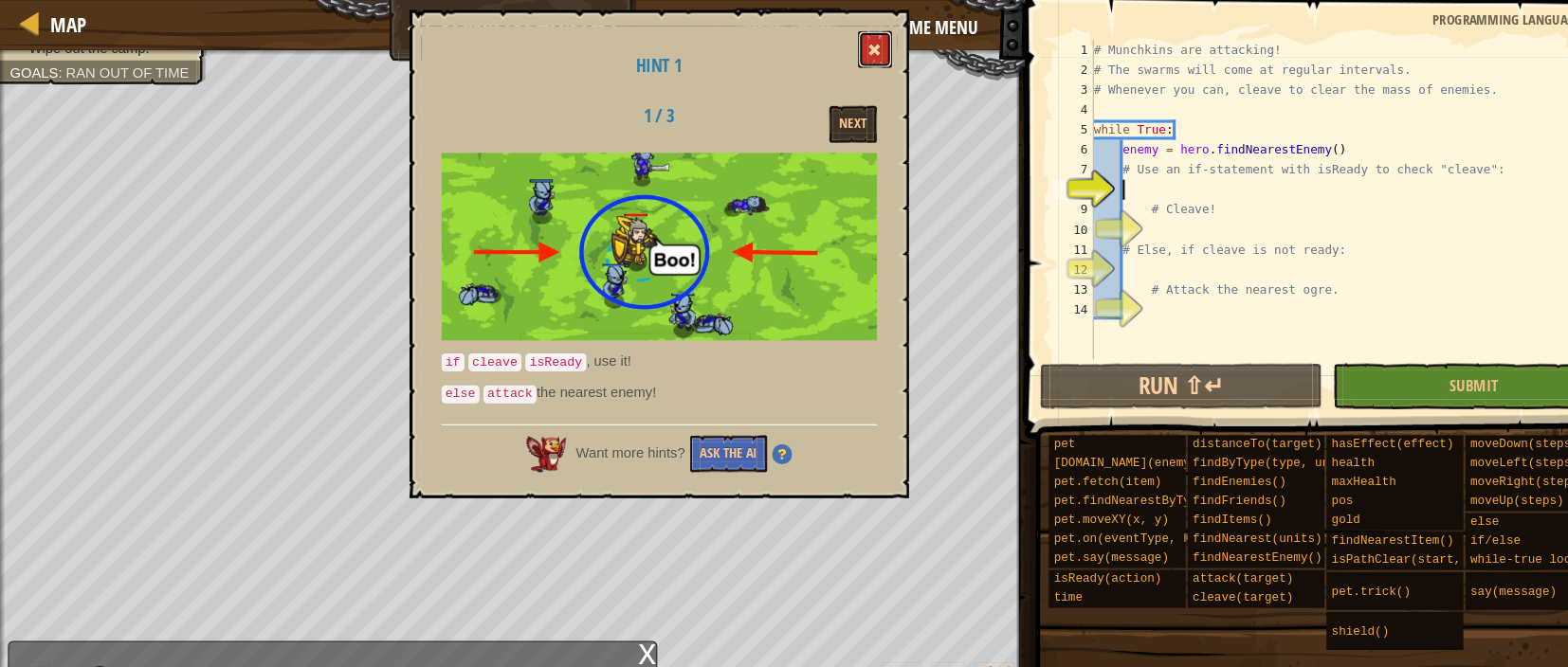
click at [817, 34] on button at bounding box center [831, 46] width 32 height 35
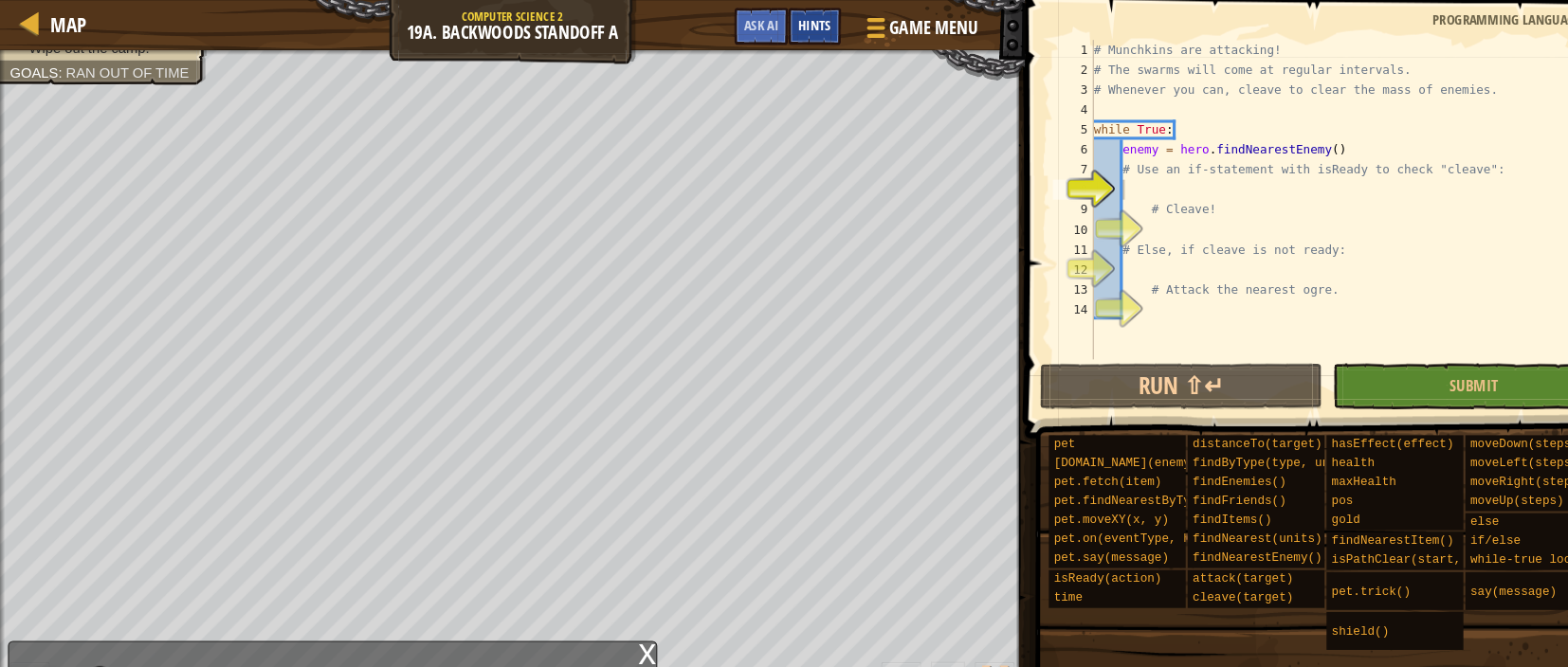
click at [766, 22] on span "Hints" at bounding box center [773, 23] width 31 height 18
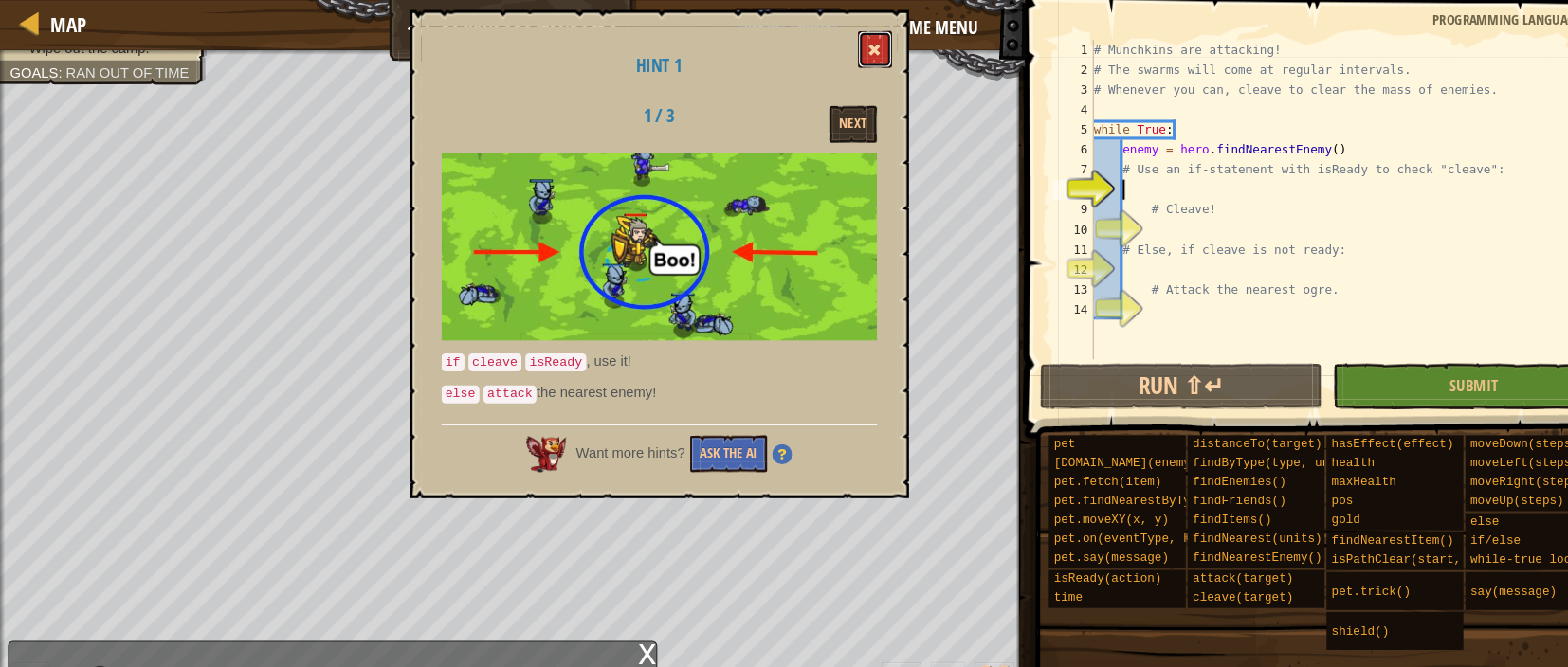
click at [828, 36] on button at bounding box center [831, 46] width 32 height 35
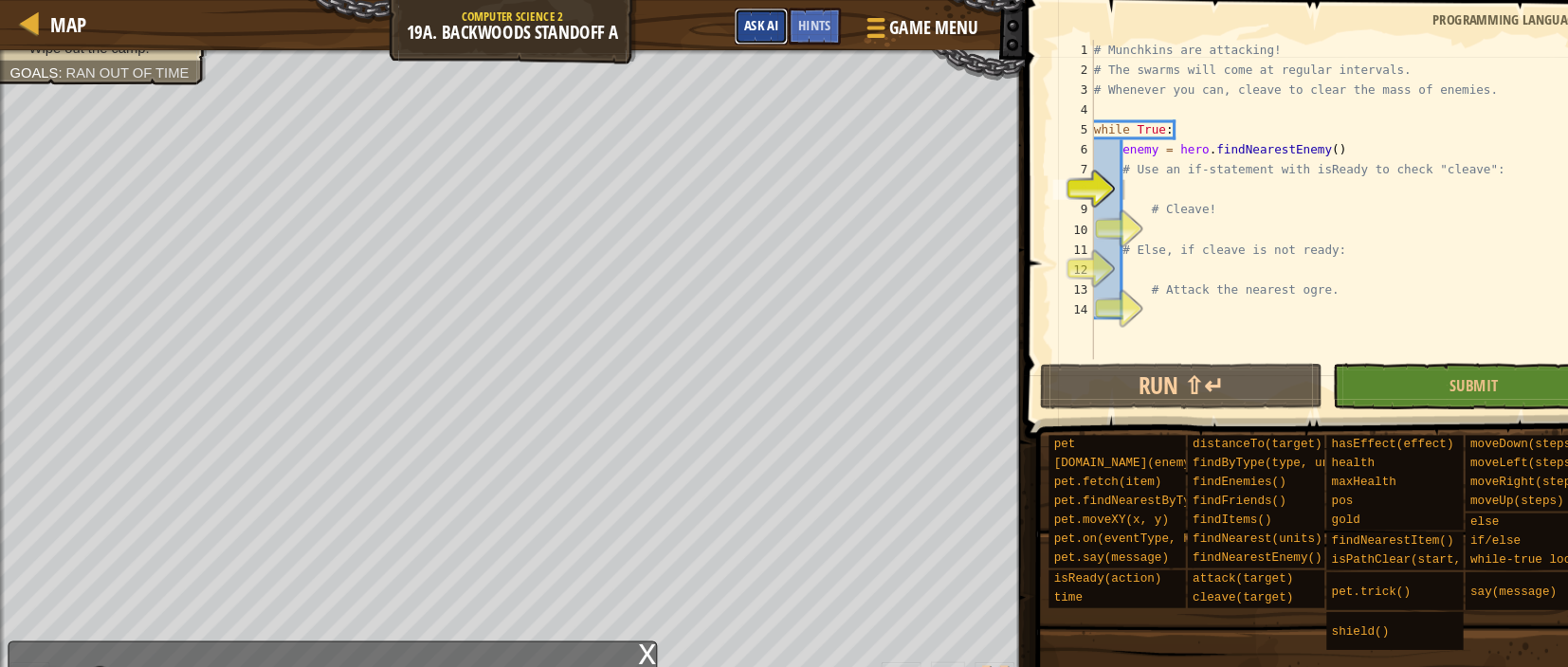
click at [736, 21] on span "Ask AI" at bounding box center [722, 23] width 32 height 18
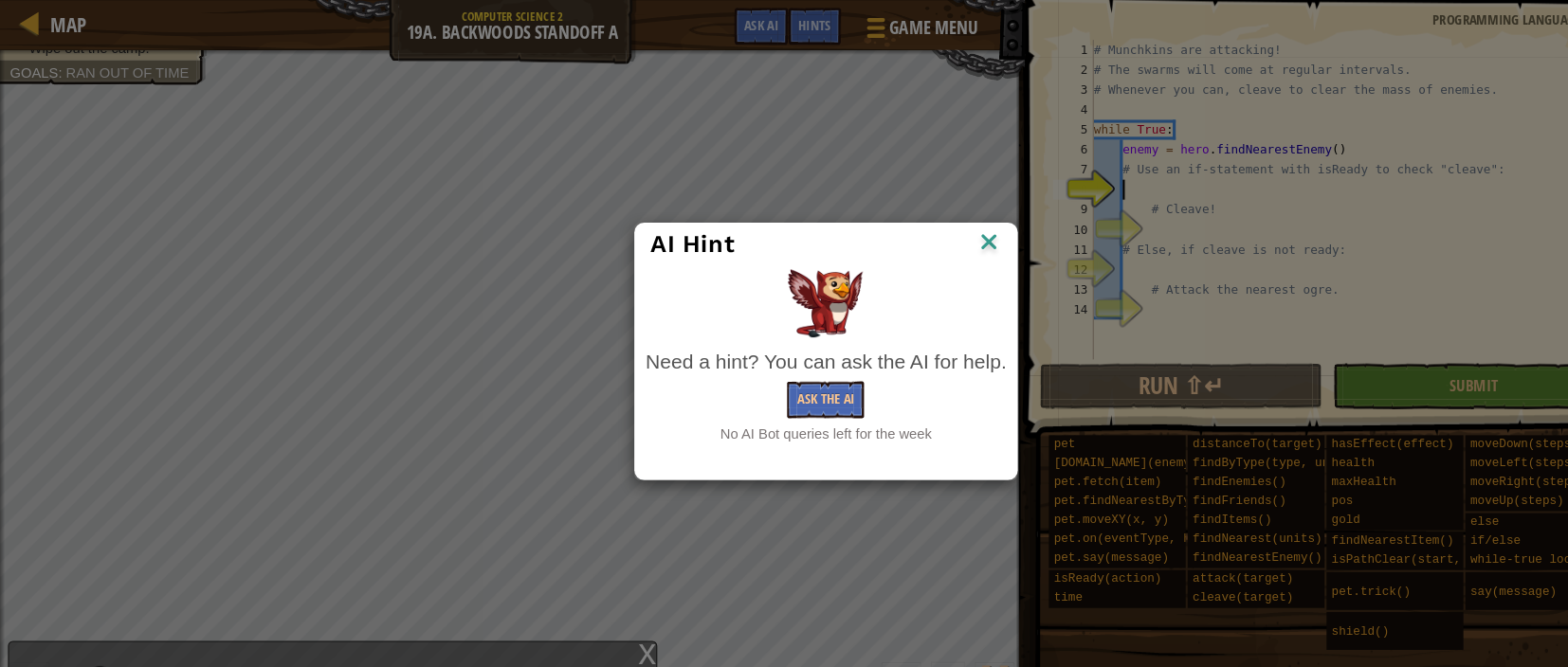
click at [942, 228] on img at bounding box center [939, 232] width 25 height 28
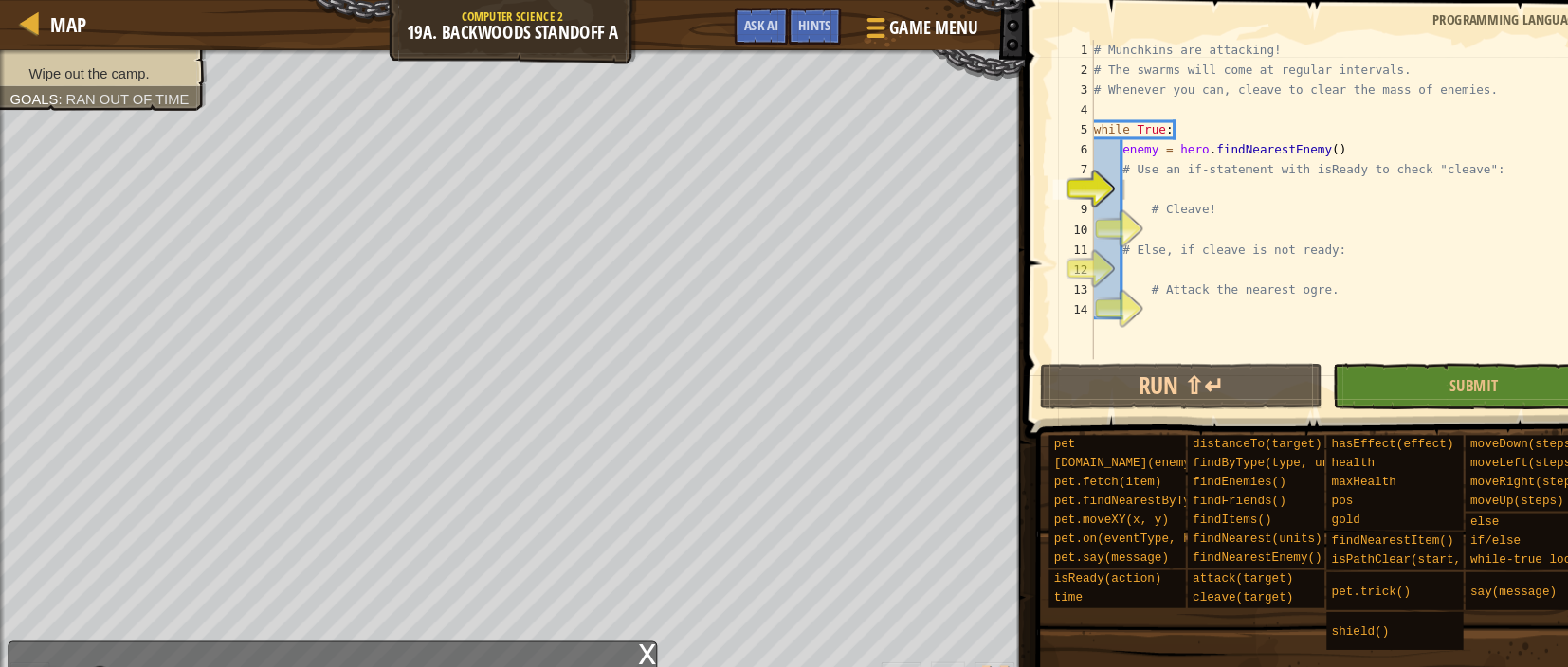
click at [187, 65] on div "Wipe out the camp. Goals : Ran out of time" at bounding box center [87, 70] width 218 height 70
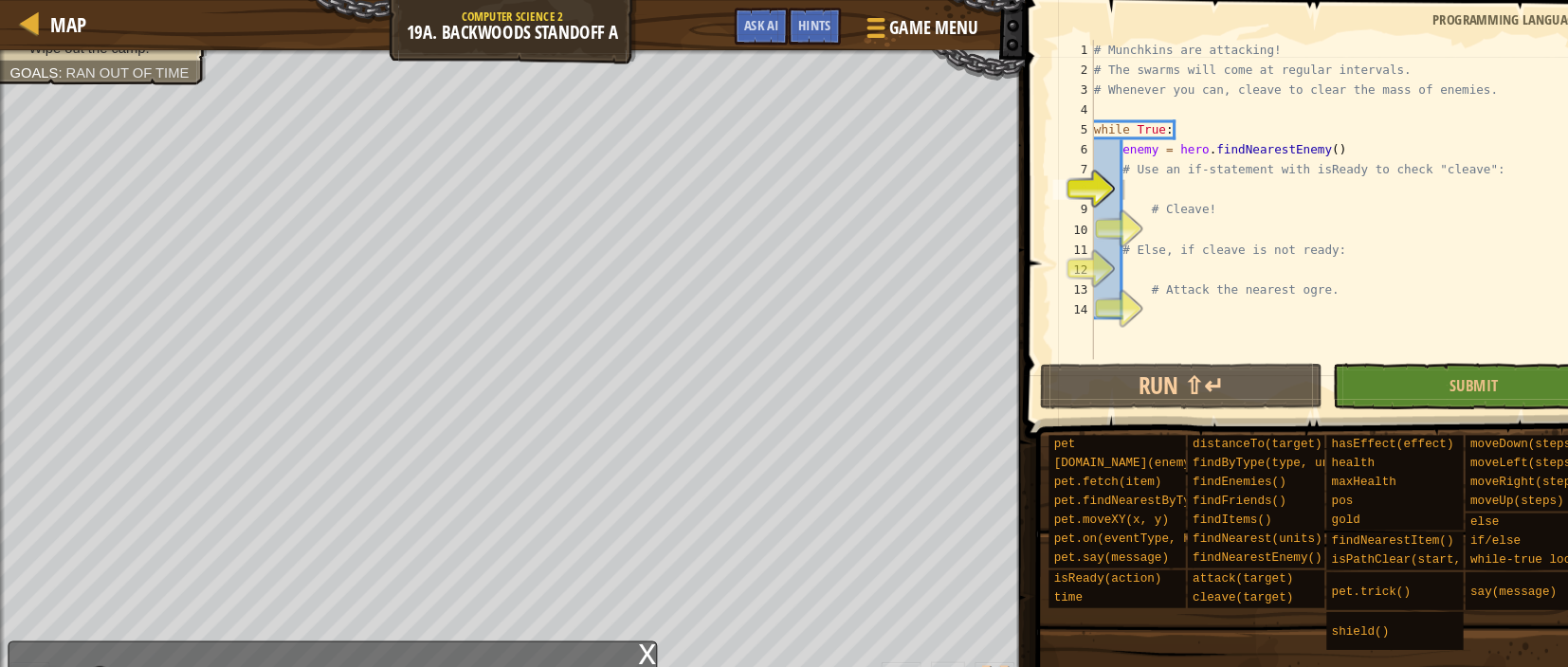
click at [1176, 173] on div "# Munchkins are attacking! # The swarms will come at regular intervals. # Whene…" at bounding box center [1287, 209] width 505 height 342
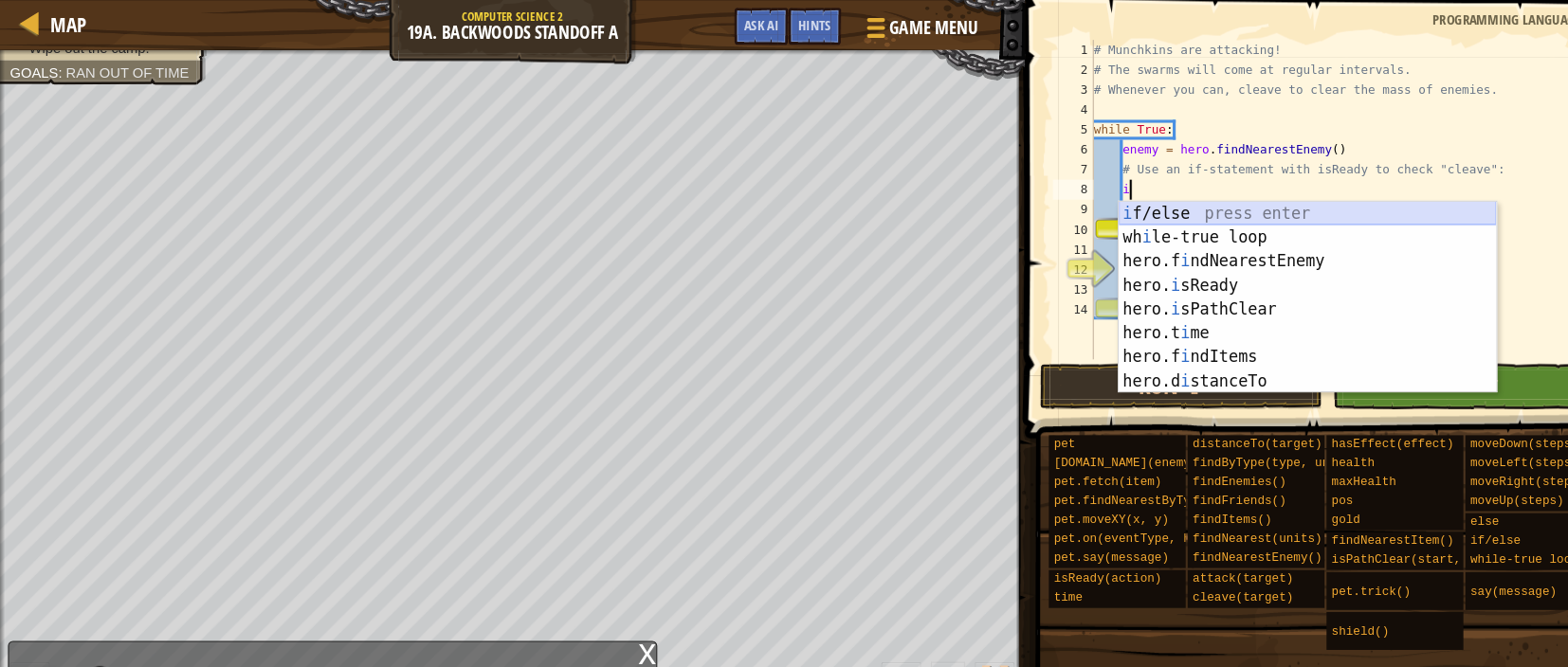
click at [1182, 201] on div "i f/else press enter wh i le-true loop press enter hero.f i ndNearestEnemy pres…" at bounding box center [1241, 306] width 359 height 228
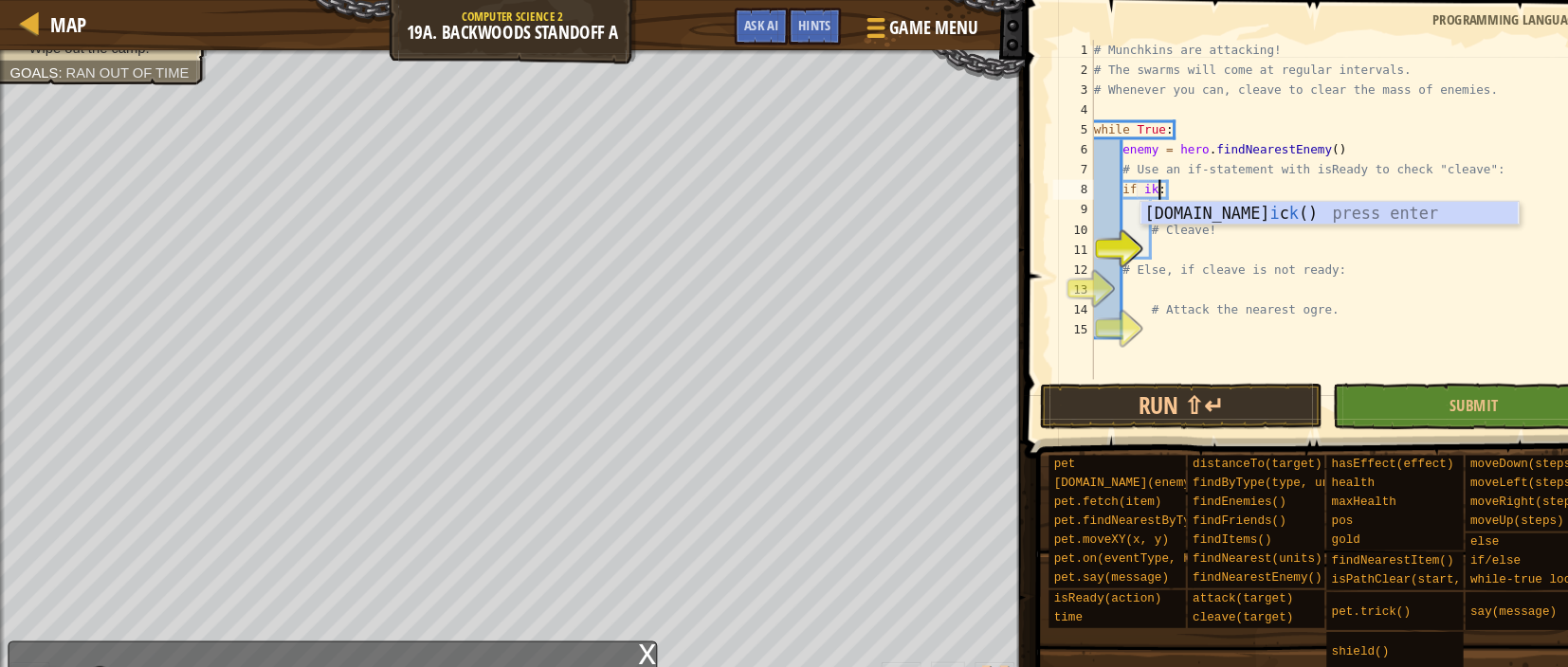
scroll to position [8, 3]
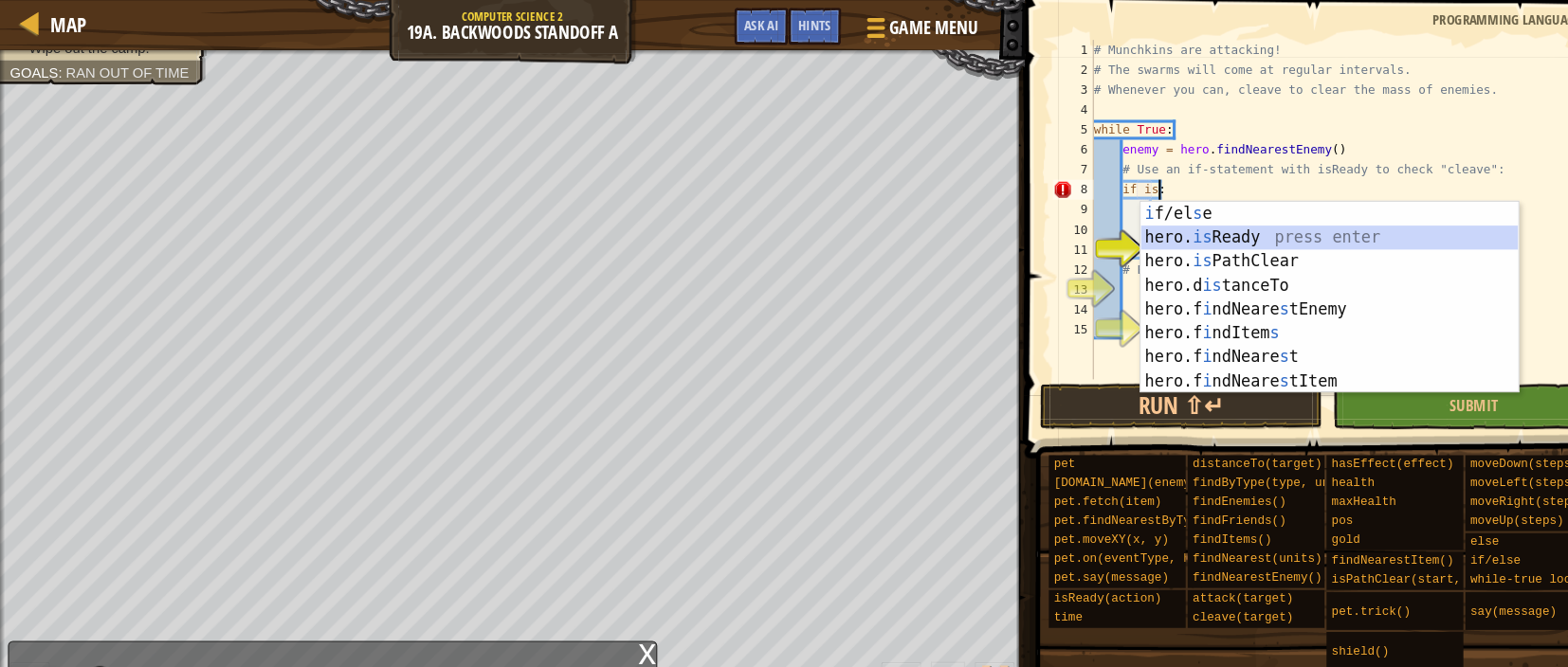
click at [1185, 229] on div "i f/el s e press enter hero. is Ready press enter hero. is PathClear press ente…" at bounding box center [1262, 306] width 359 height 228
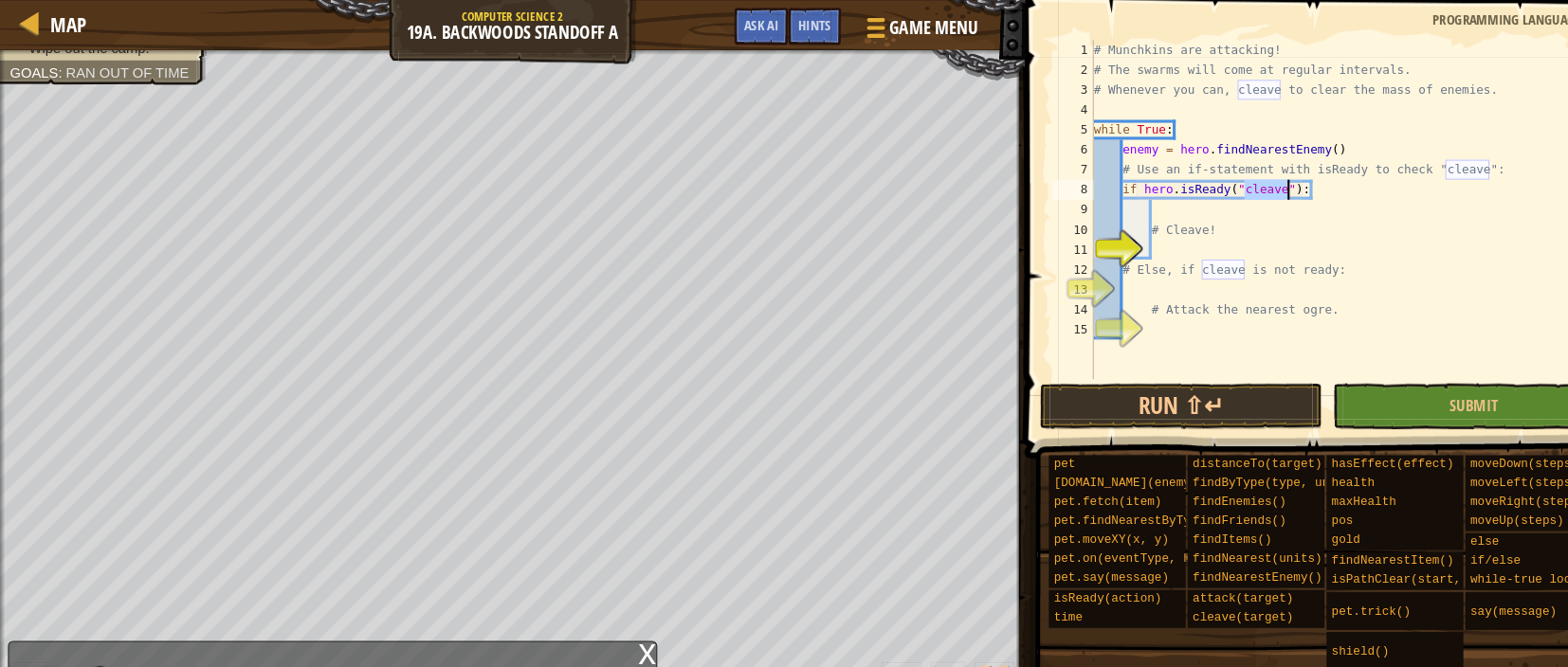
click at [1197, 222] on div "# Munchkins are attacking! # The swarms will come at regular intervals. # Whene…" at bounding box center [1287, 218] width 505 height 361
type textarea "# Cleave!"
click at [1139, 232] on div "# Munchkins are attacking! # The swarms will come at regular intervals. # Whene…" at bounding box center [1287, 218] width 505 height 361
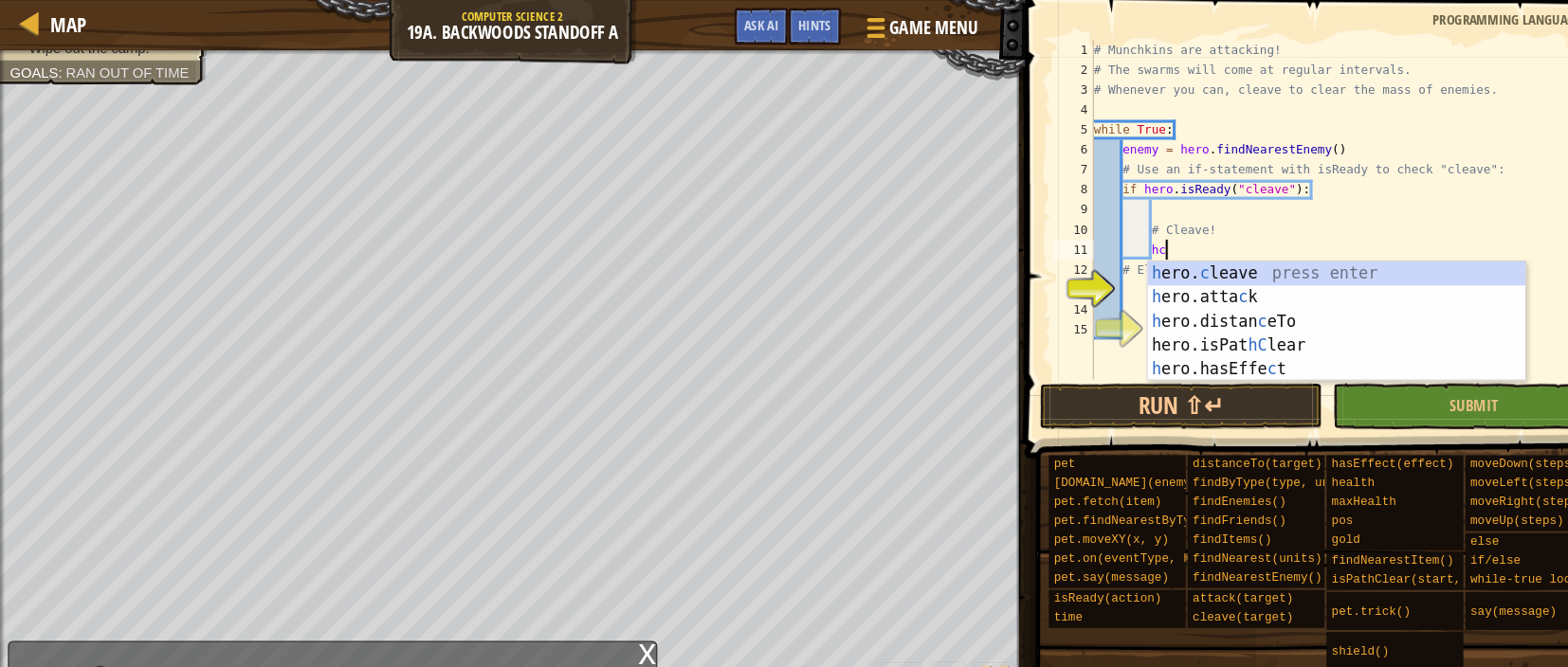
scroll to position [8, 4]
click at [1158, 257] on div "h ero. c leave press enter h ero.atta c k press enter h ero.distan c eTo press …" at bounding box center [1269, 328] width 359 height 159
type textarea "hero.cleave(enemy)"
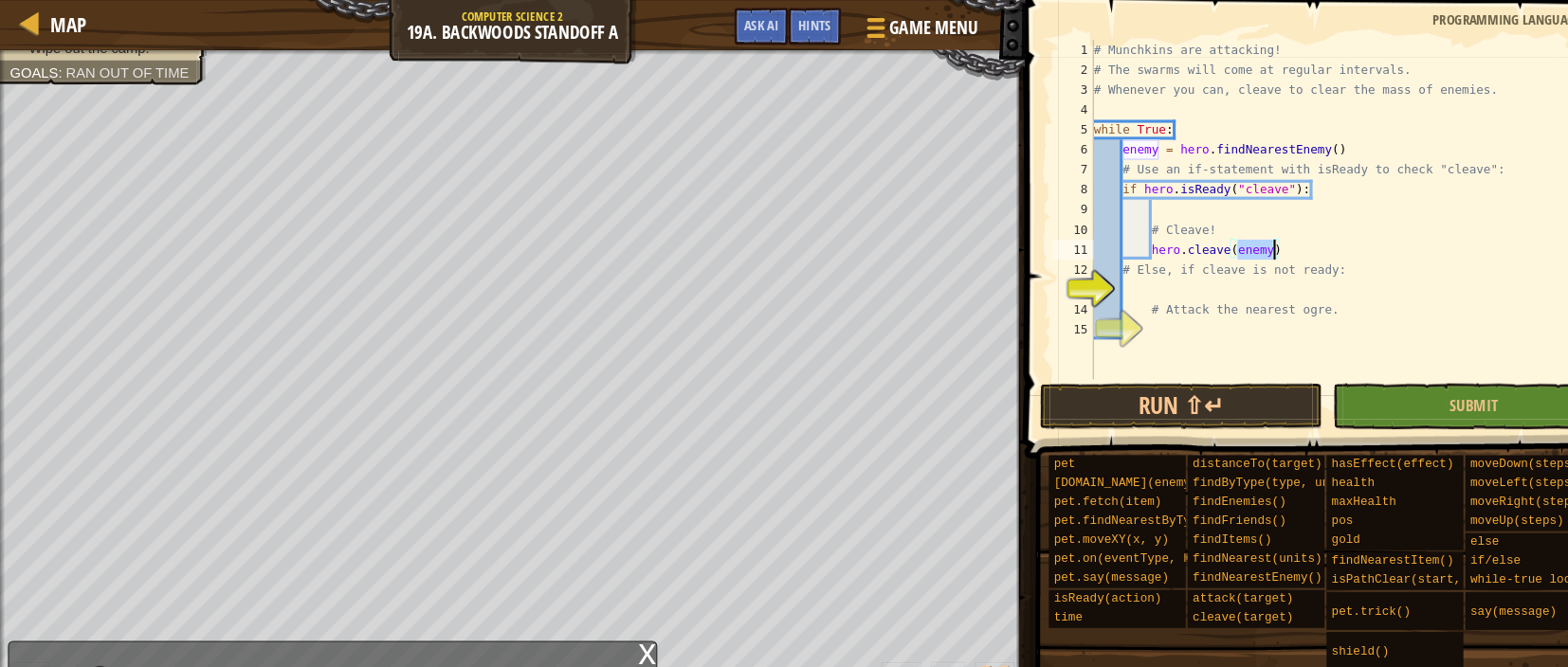
click at [1170, 277] on div "# Munchkins are attacking! # The swarms will come at regular intervals. # Whene…" at bounding box center [1287, 218] width 505 height 361
type textarea "e"
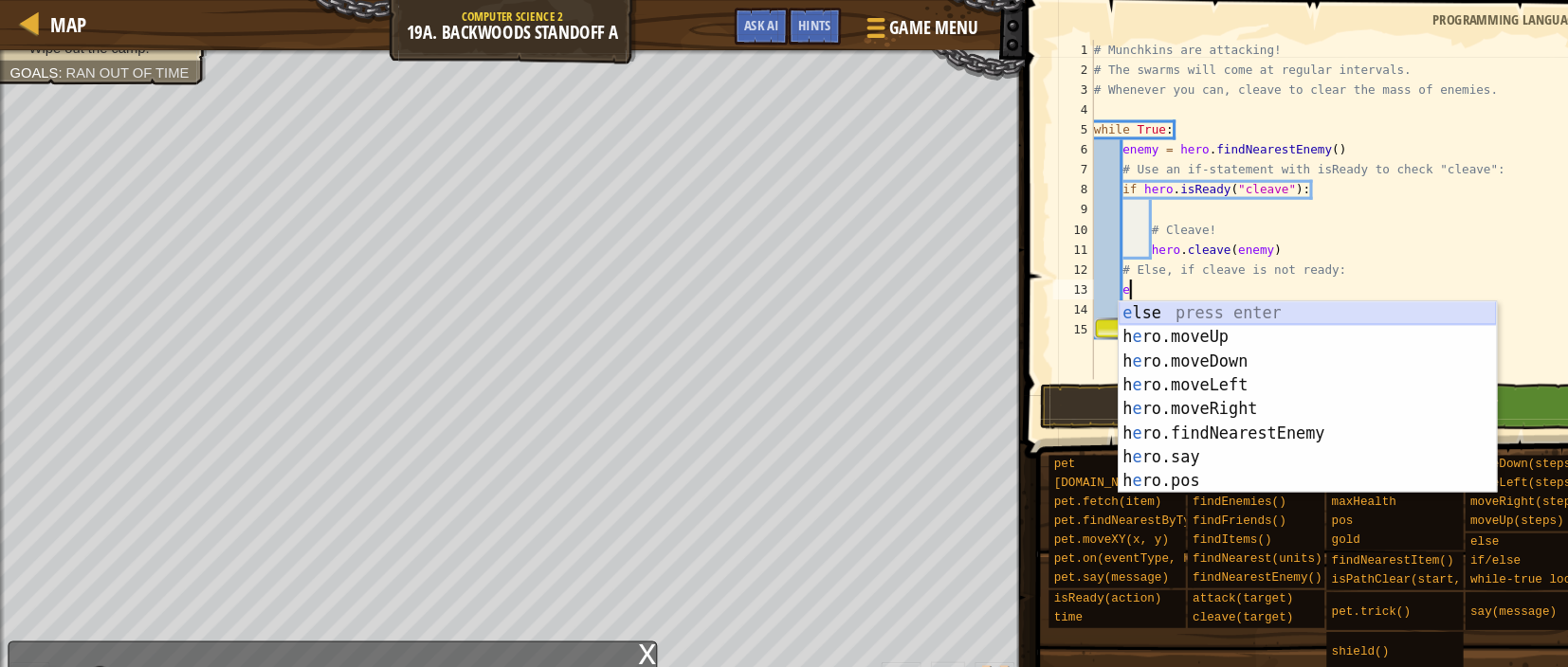
click at [1151, 306] on div "e lse press enter h e ro.moveUp press enter h e ro.moveDown press enter h e ro.…" at bounding box center [1241, 400] width 359 height 228
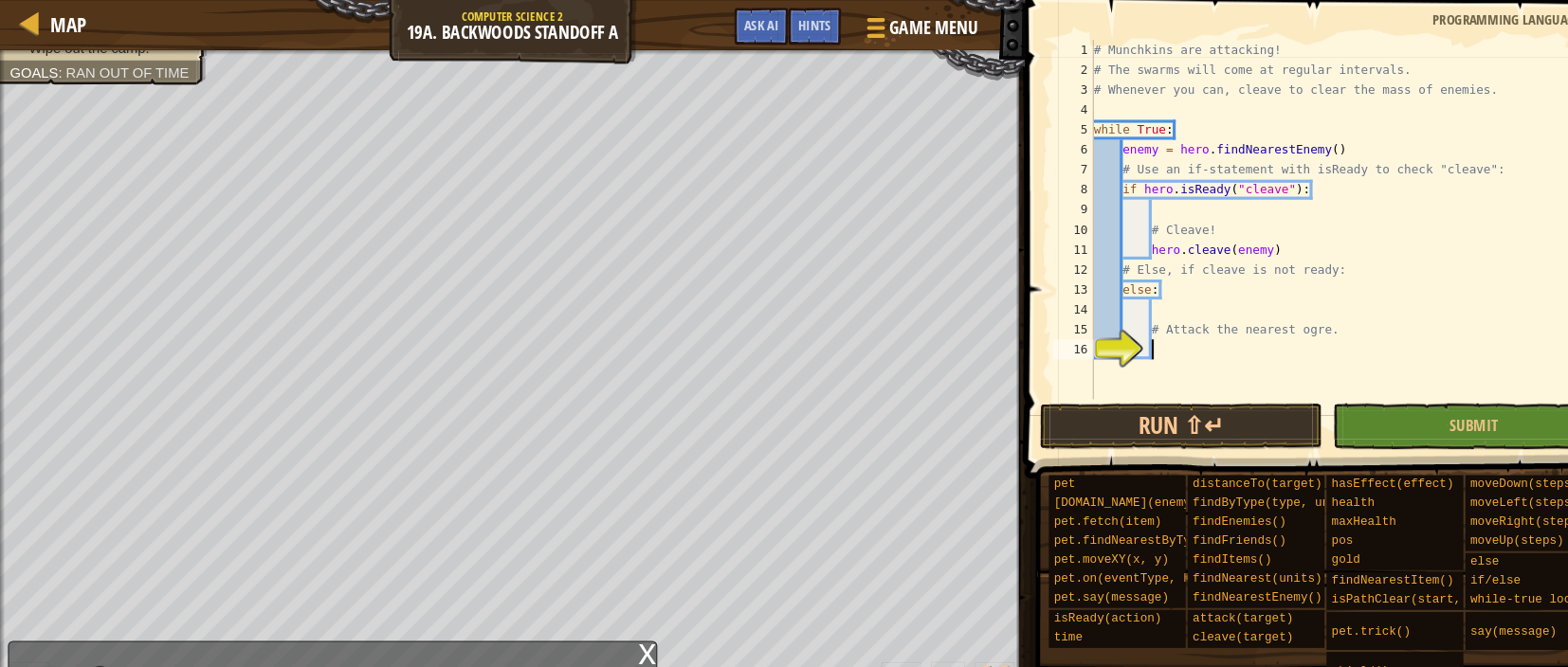
click at [1154, 339] on div "# Munchkins are attacking! # The swarms will come at regular intervals. # Whene…" at bounding box center [1287, 227] width 505 height 379
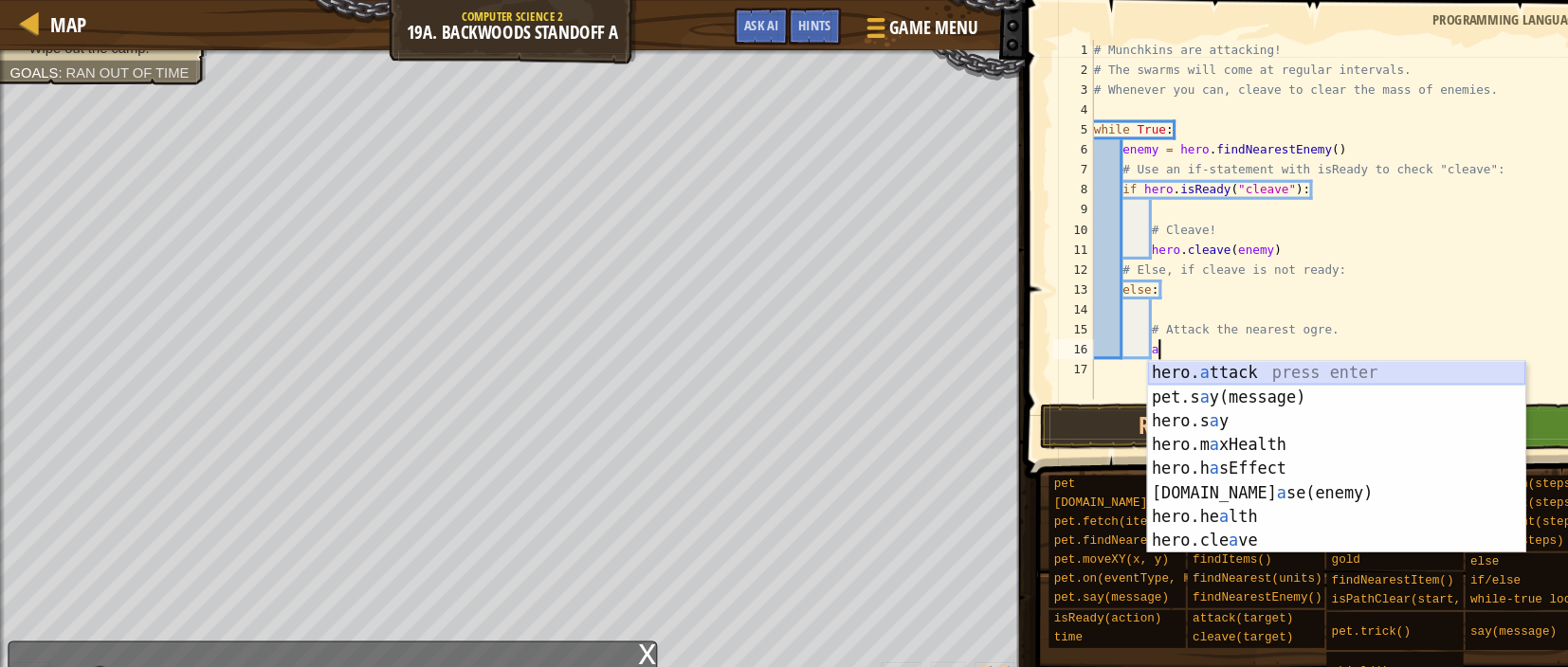
click at [1131, 357] on div "hero. a ttack press enter pet.s a y(message) press enter hero.s a y press enter…" at bounding box center [1269, 457] width 359 height 228
type textarea "hero.attack(enemy)"
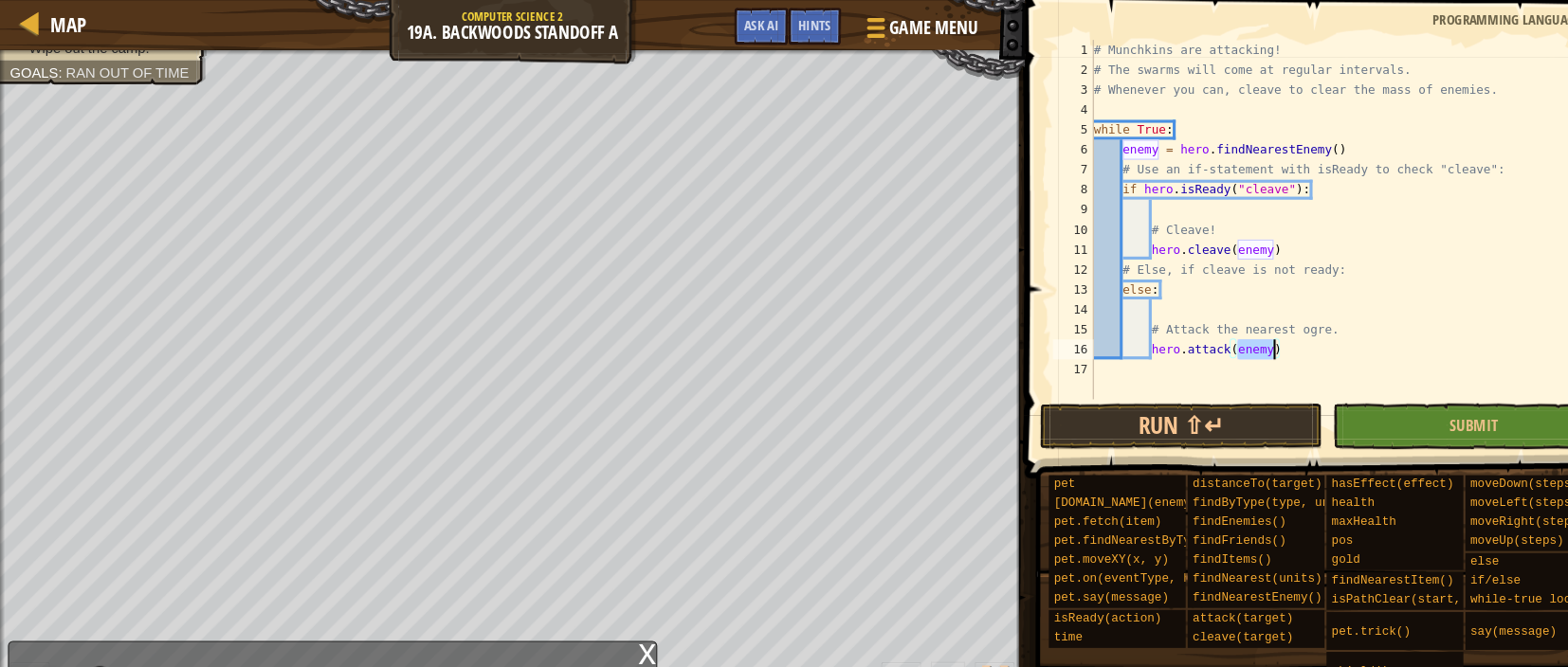
click at [1136, 355] on div "# Munchkins are attacking! # The swarms will come at regular intervals. # Whene…" at bounding box center [1287, 227] width 505 height 379
click at [1357, 397] on button "Submit" at bounding box center [1398, 404] width 269 height 44
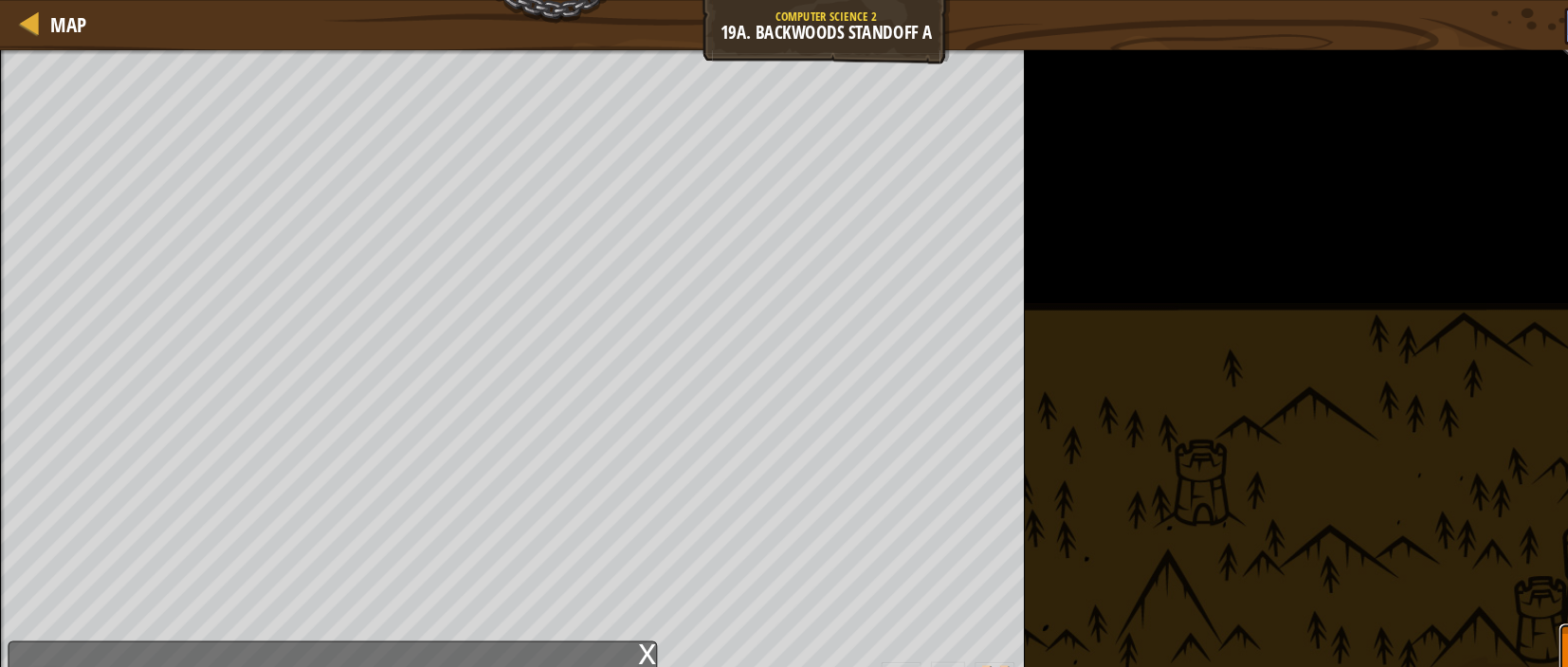
click at [1486, 617] on button "Skip" at bounding box center [1516, 621] width 75 height 61
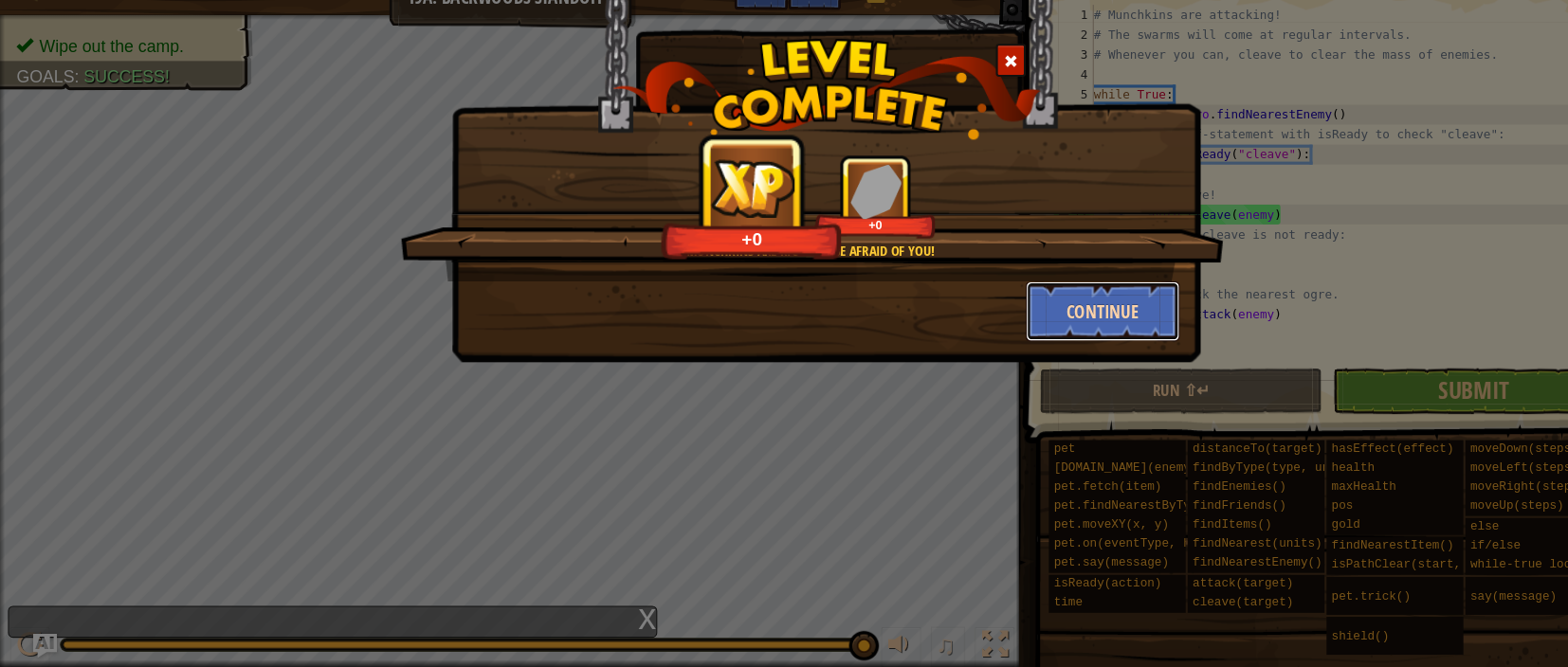
click at [1051, 312] on button "Continue" at bounding box center [1047, 329] width 147 height 57
